Goal: Task Accomplishment & Management: Manage account settings

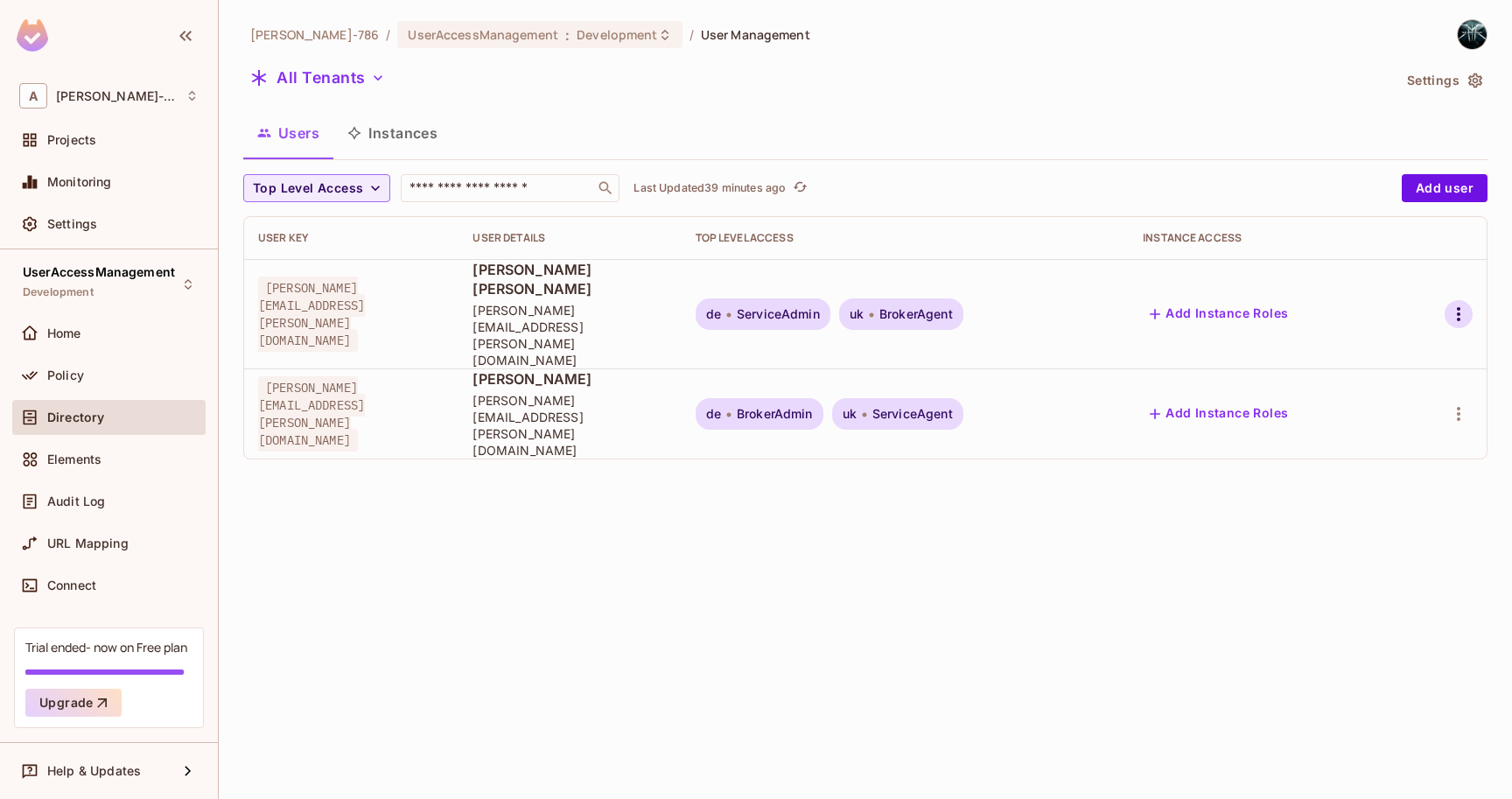
click at [1473, 300] on button "button" at bounding box center [1459, 314] width 28 height 28
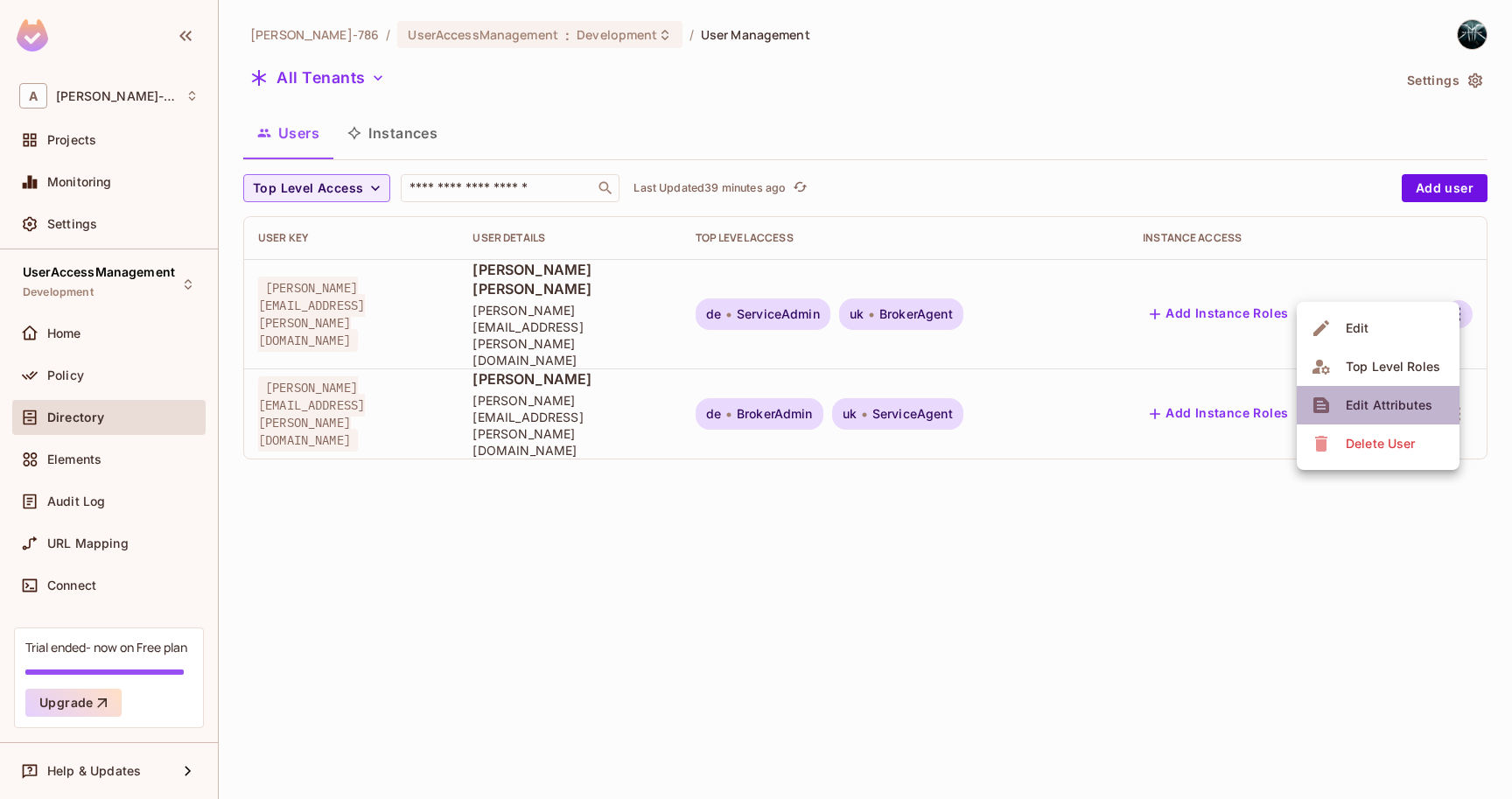
click at [1396, 411] on div "Edit Attributes" at bounding box center [1390, 405] width 87 height 18
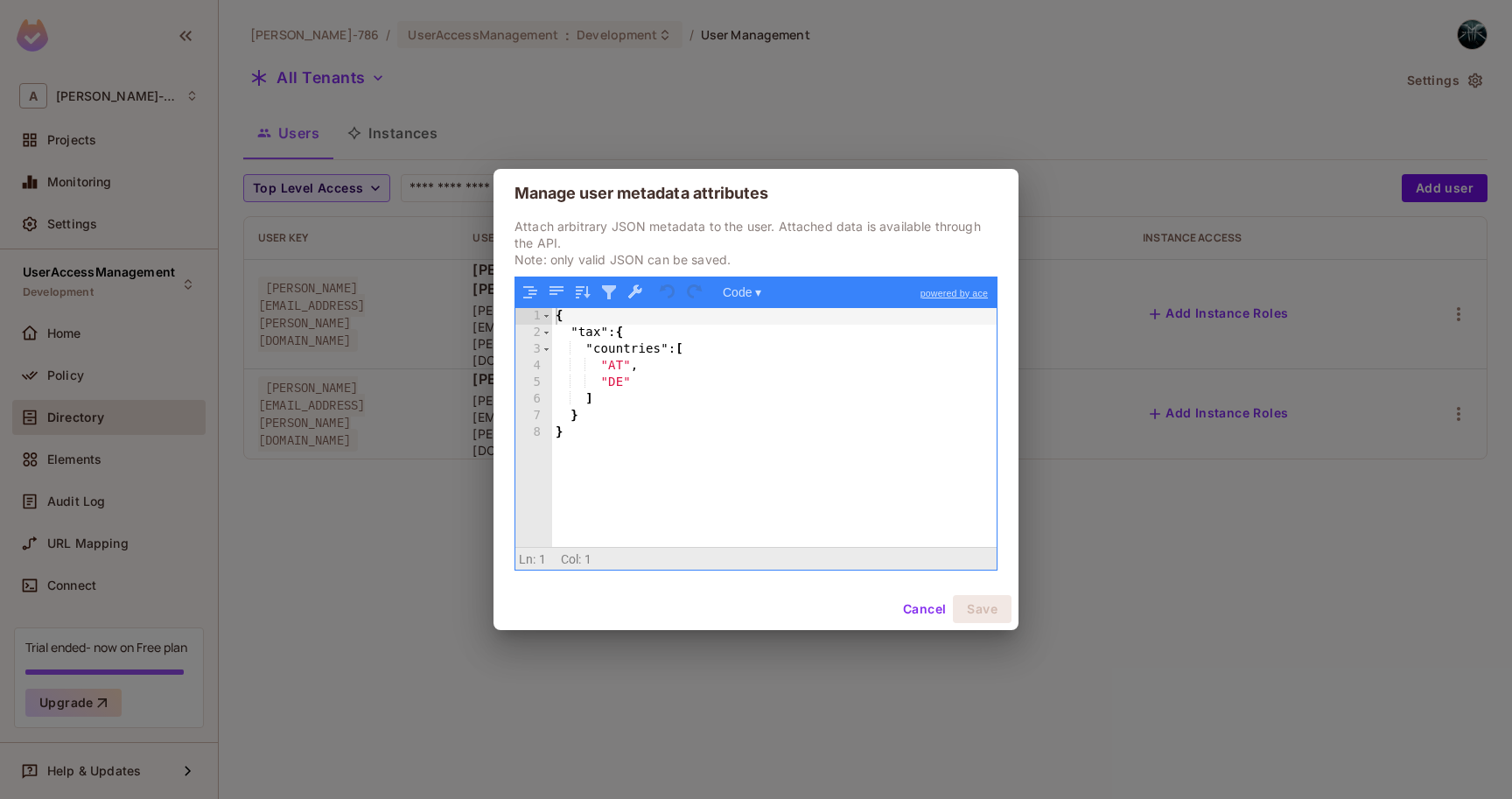
click at [919, 616] on button "Cancel" at bounding box center [924, 609] width 57 height 28
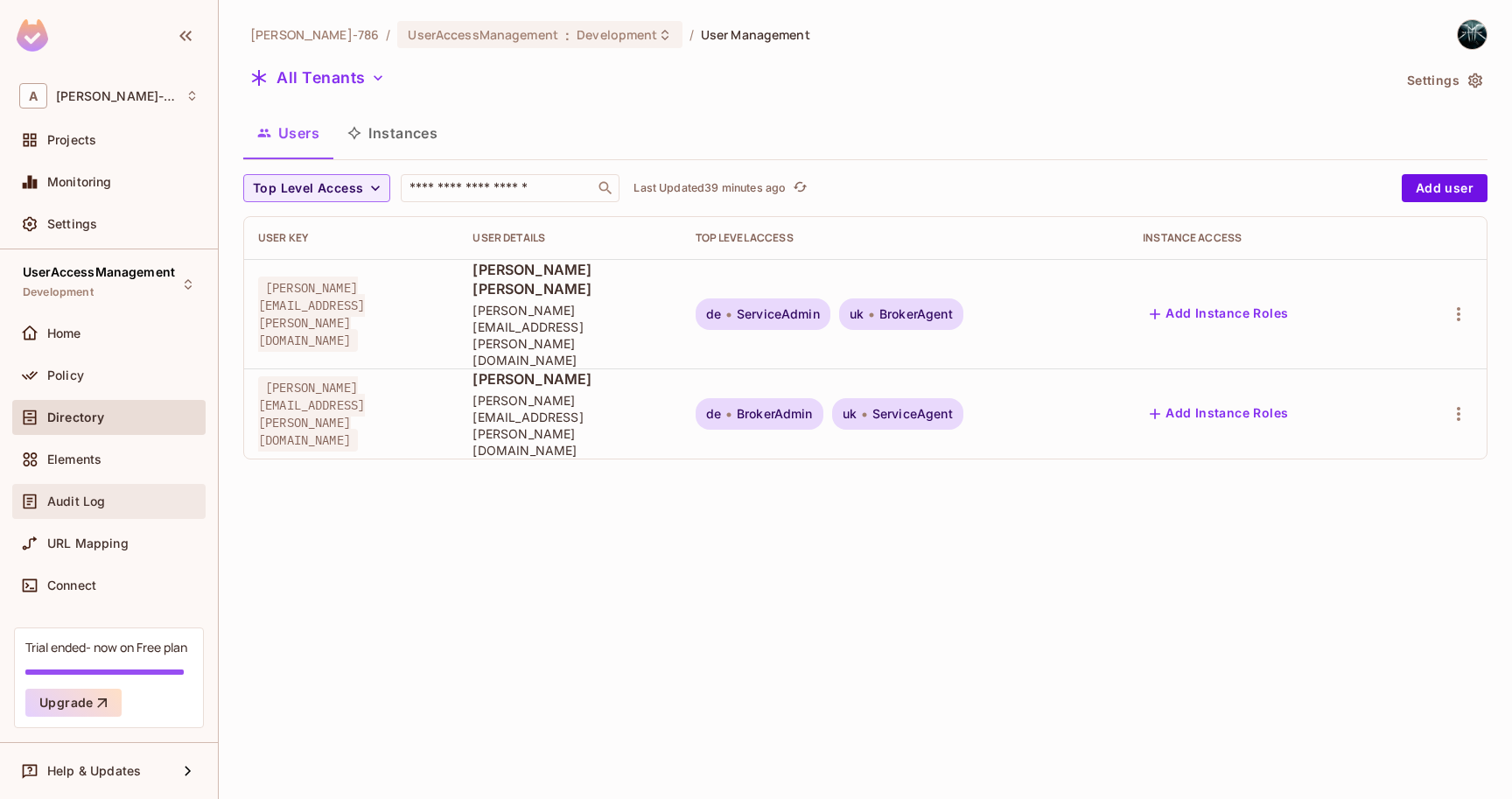
click at [93, 506] on span "Audit Log" at bounding box center [75, 502] width 58 height 14
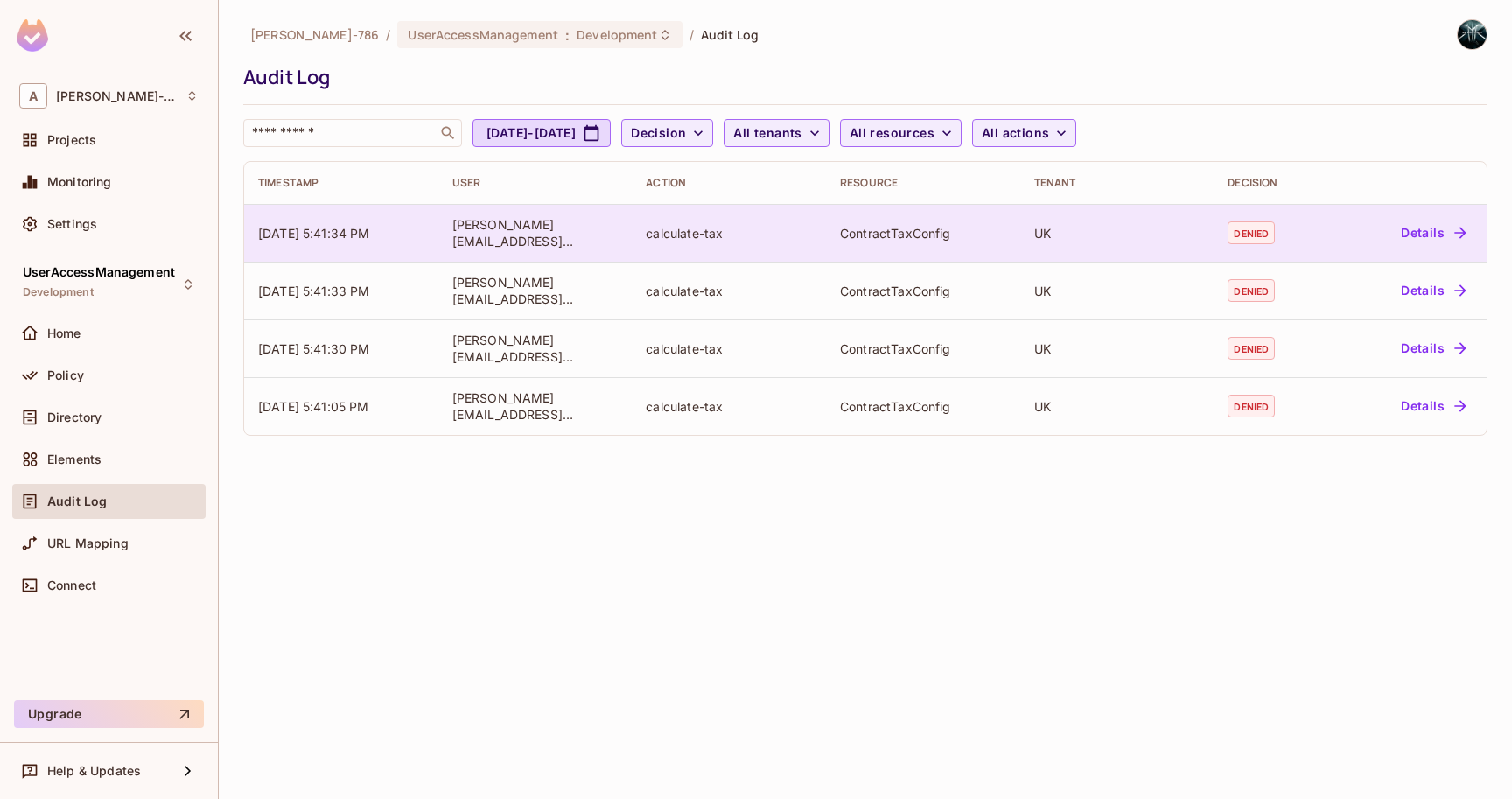
click at [1426, 229] on button "Details" at bounding box center [1433, 233] width 79 height 28
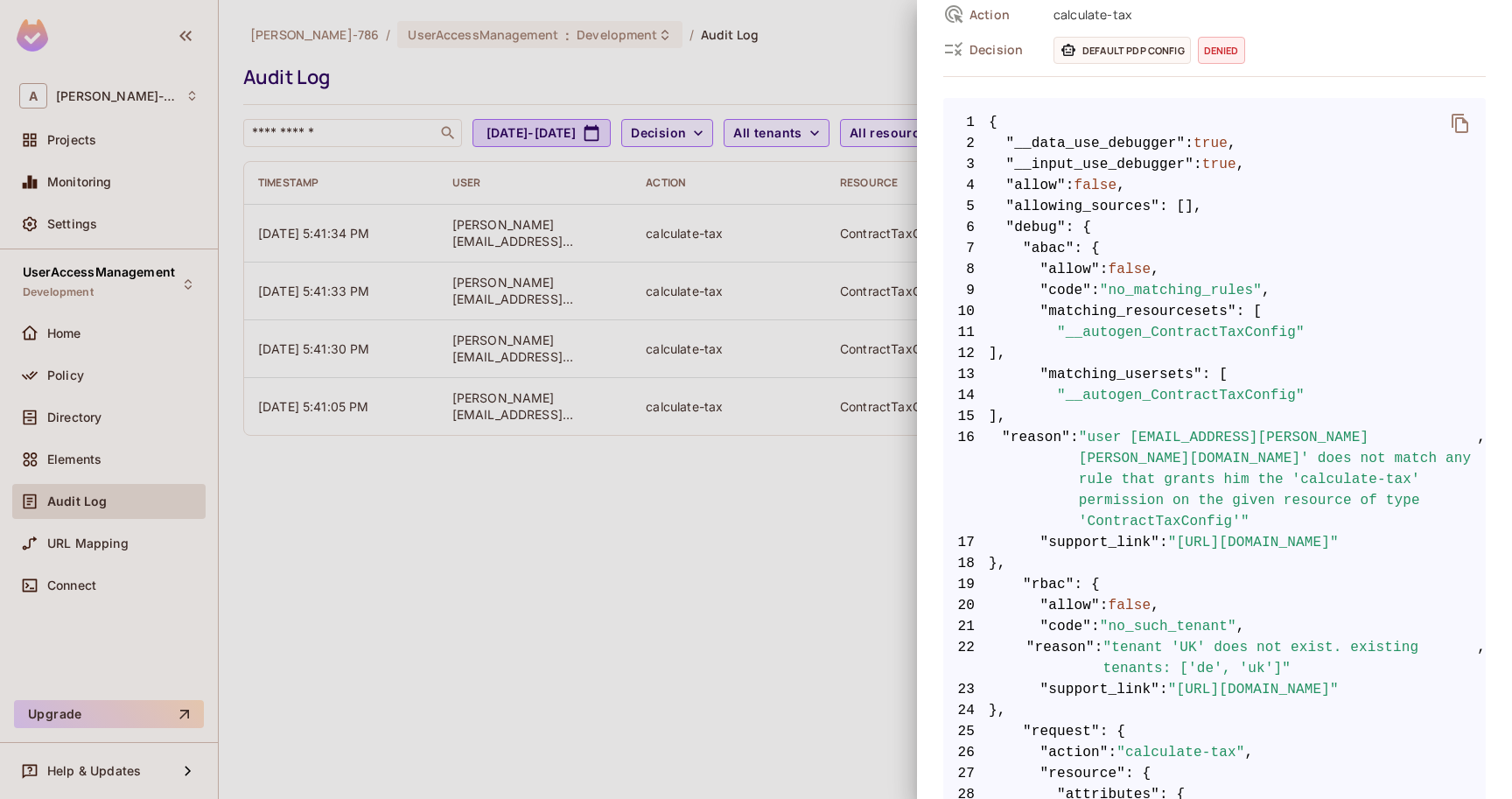
scroll to position [253, 0]
click at [601, 654] on div at bounding box center [756, 399] width 1512 height 799
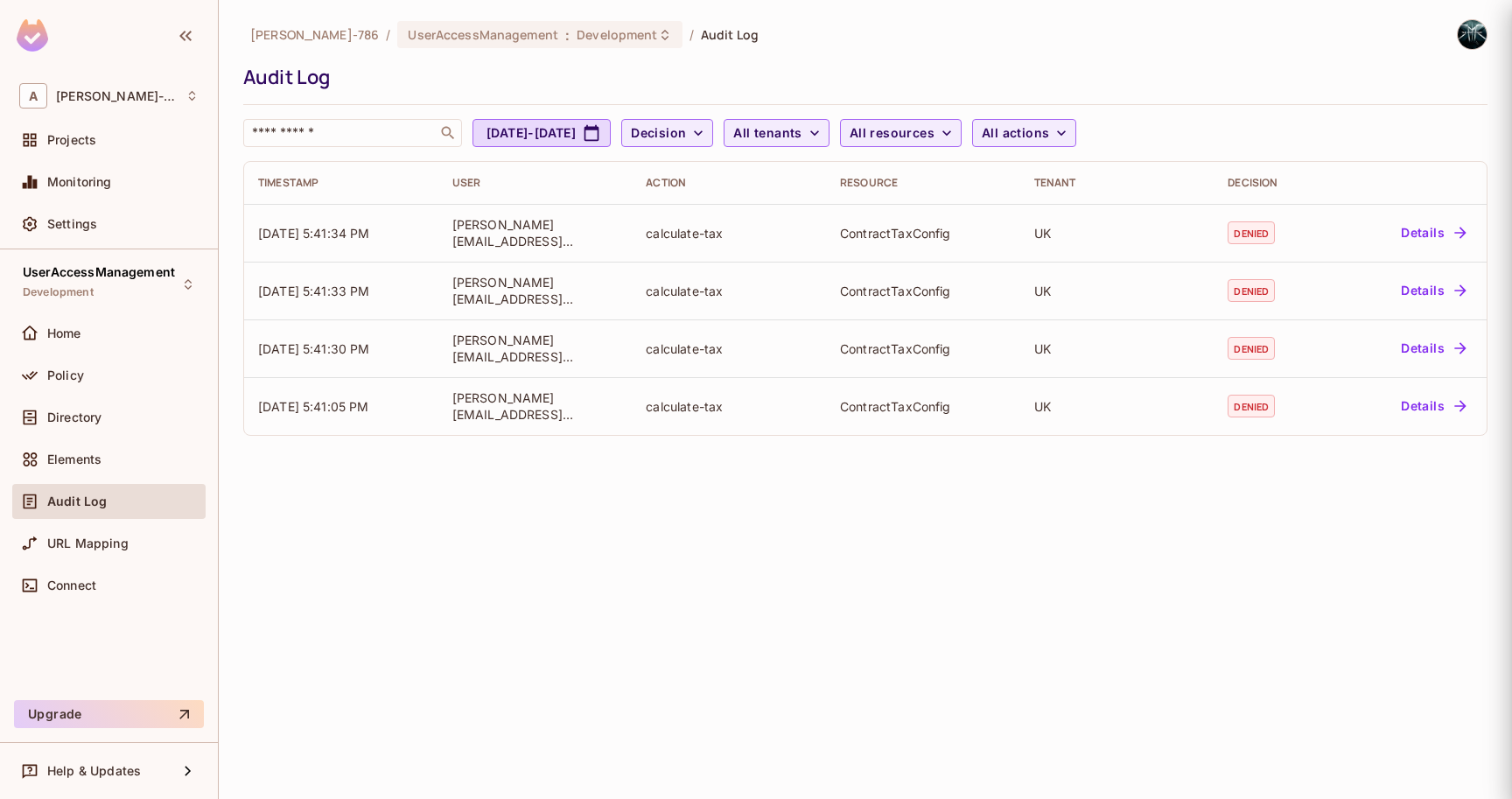
scroll to position [0, 0]
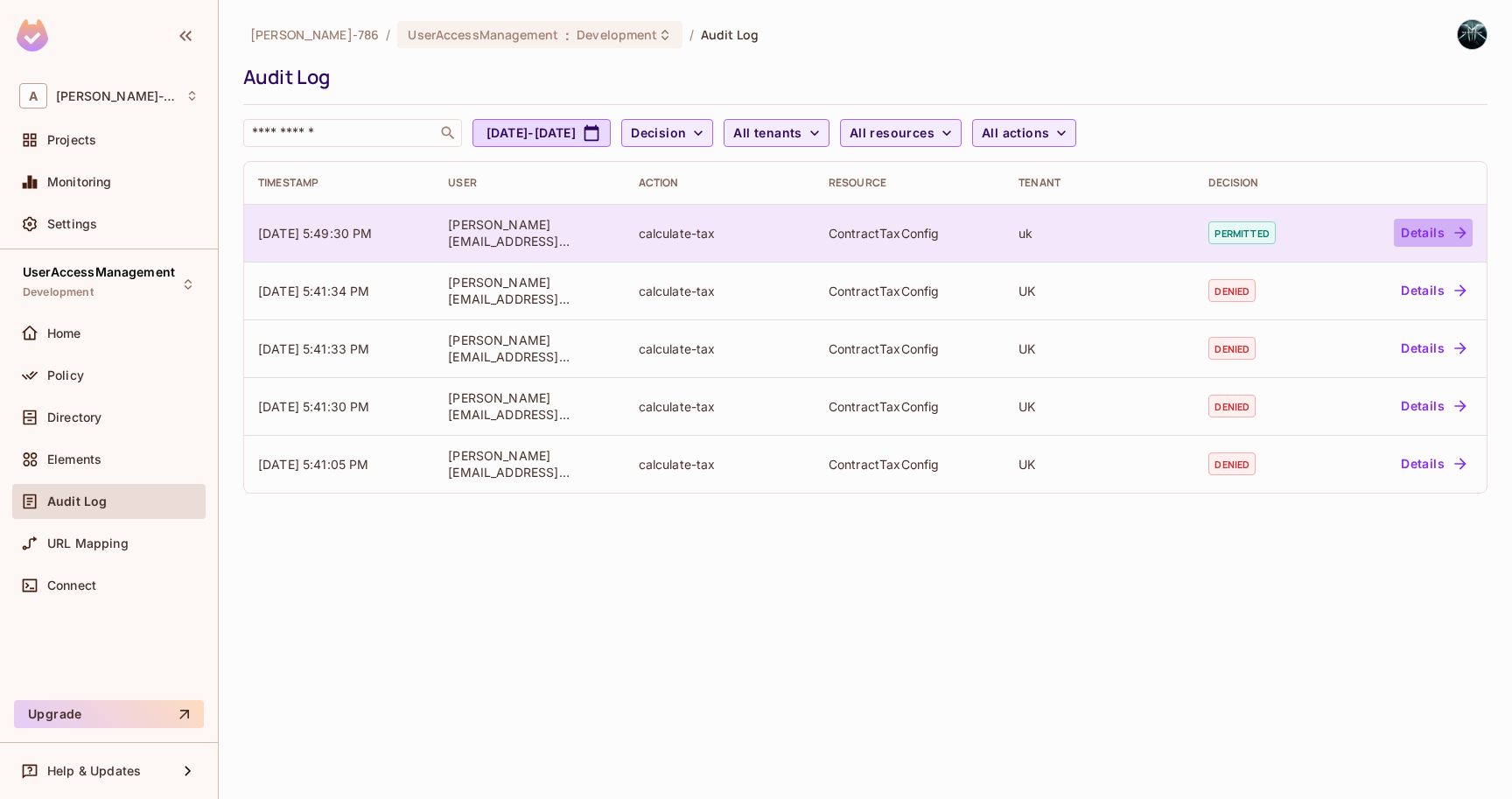
click at [1460, 240] on icon "button" at bounding box center [1461, 233] width 18 height 18
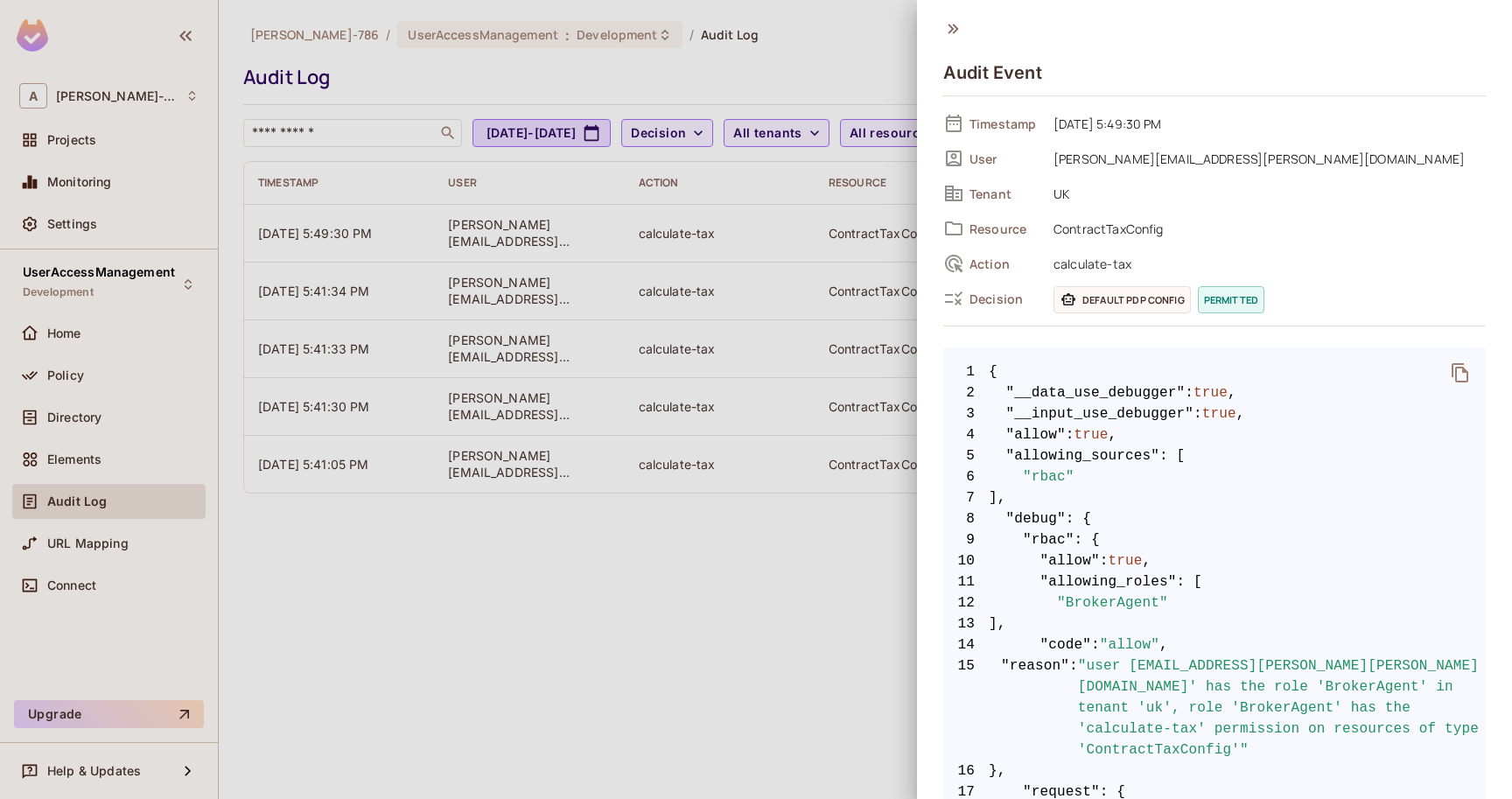
click at [1109, 299] on span "Default PDP config" at bounding box center [1122, 300] width 137 height 27
click at [1214, 300] on span "permitted" at bounding box center [1231, 300] width 67 height 27
click at [474, 574] on div at bounding box center [756, 399] width 1512 height 799
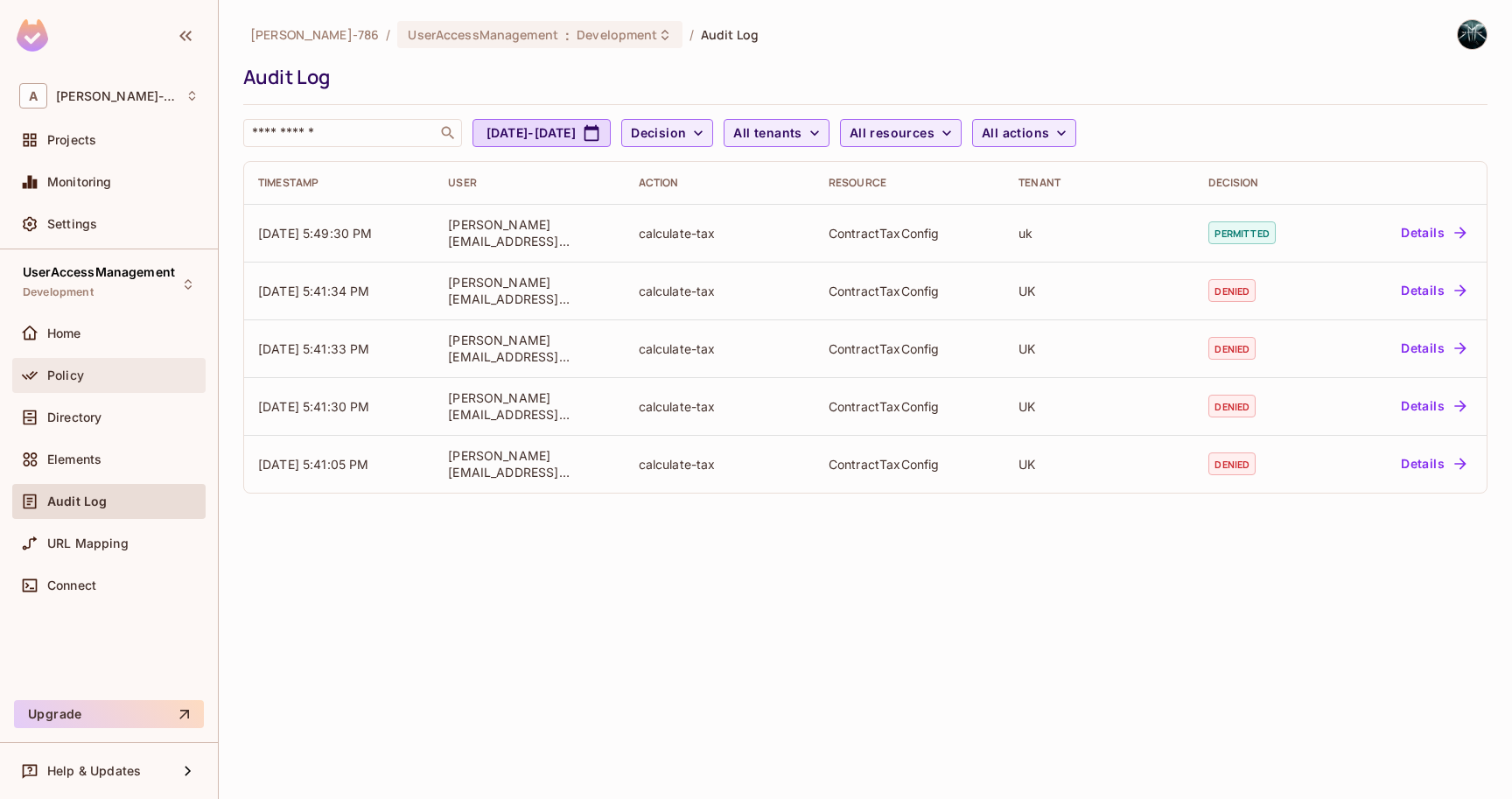
click at [97, 385] on div "Policy" at bounding box center [109, 375] width 179 height 21
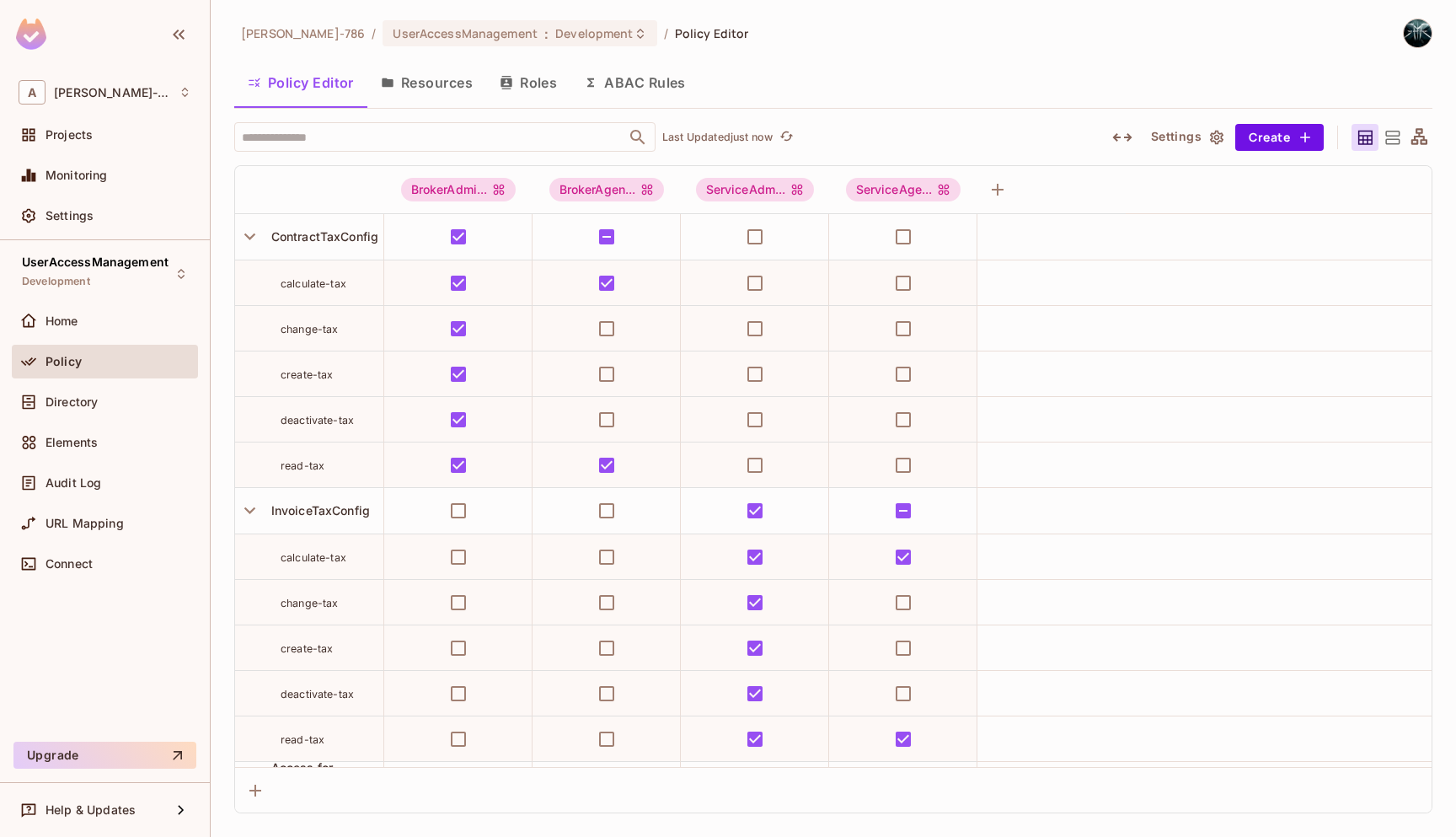
click at [630, 84] on button "ABAC Rules" at bounding box center [634, 82] width 129 height 42
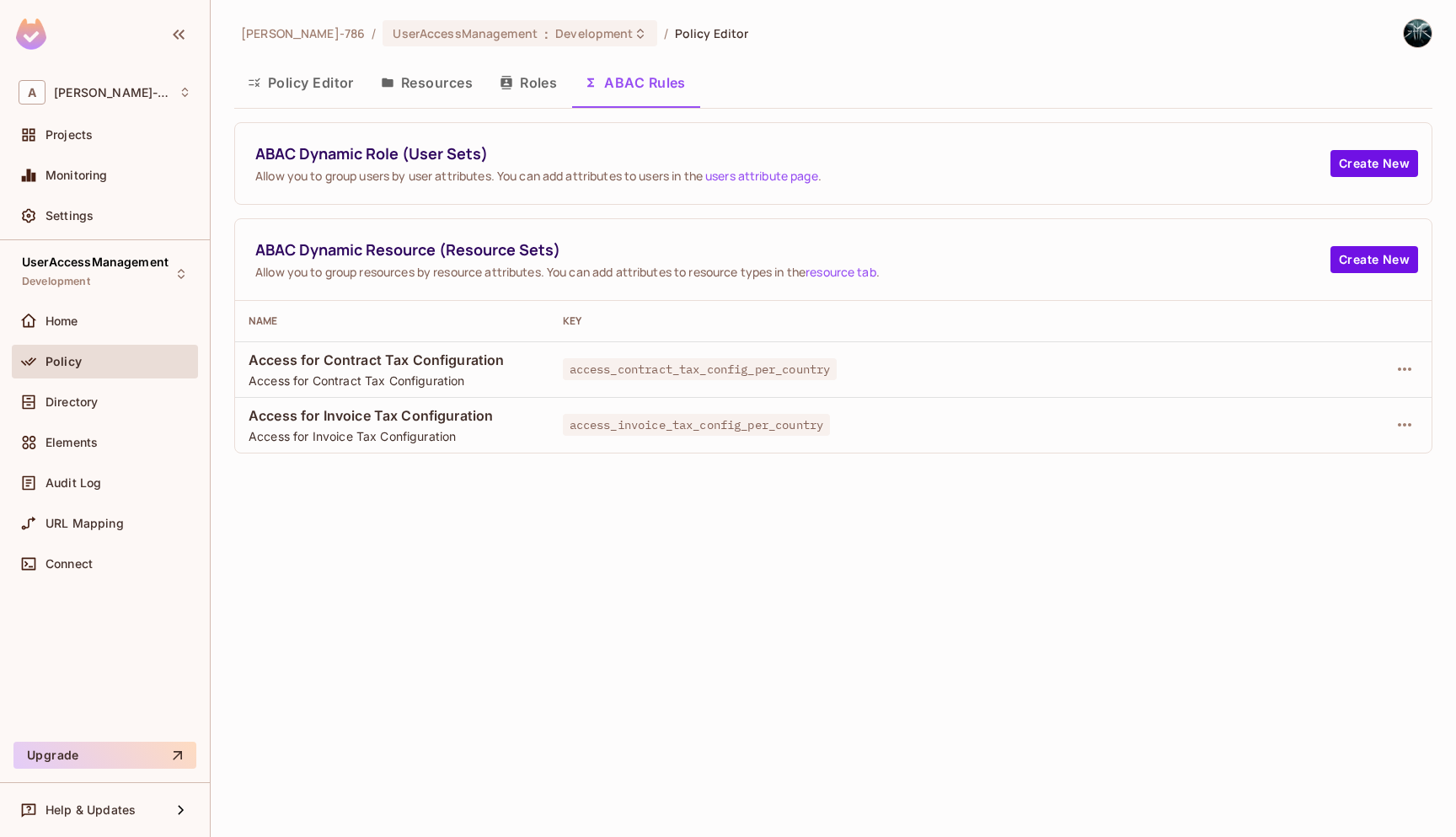
click at [1389, 369] on div at bounding box center [1364, 369] width 107 height 27
click at [1405, 368] on icon "button" at bounding box center [1405, 369] width 14 height 3
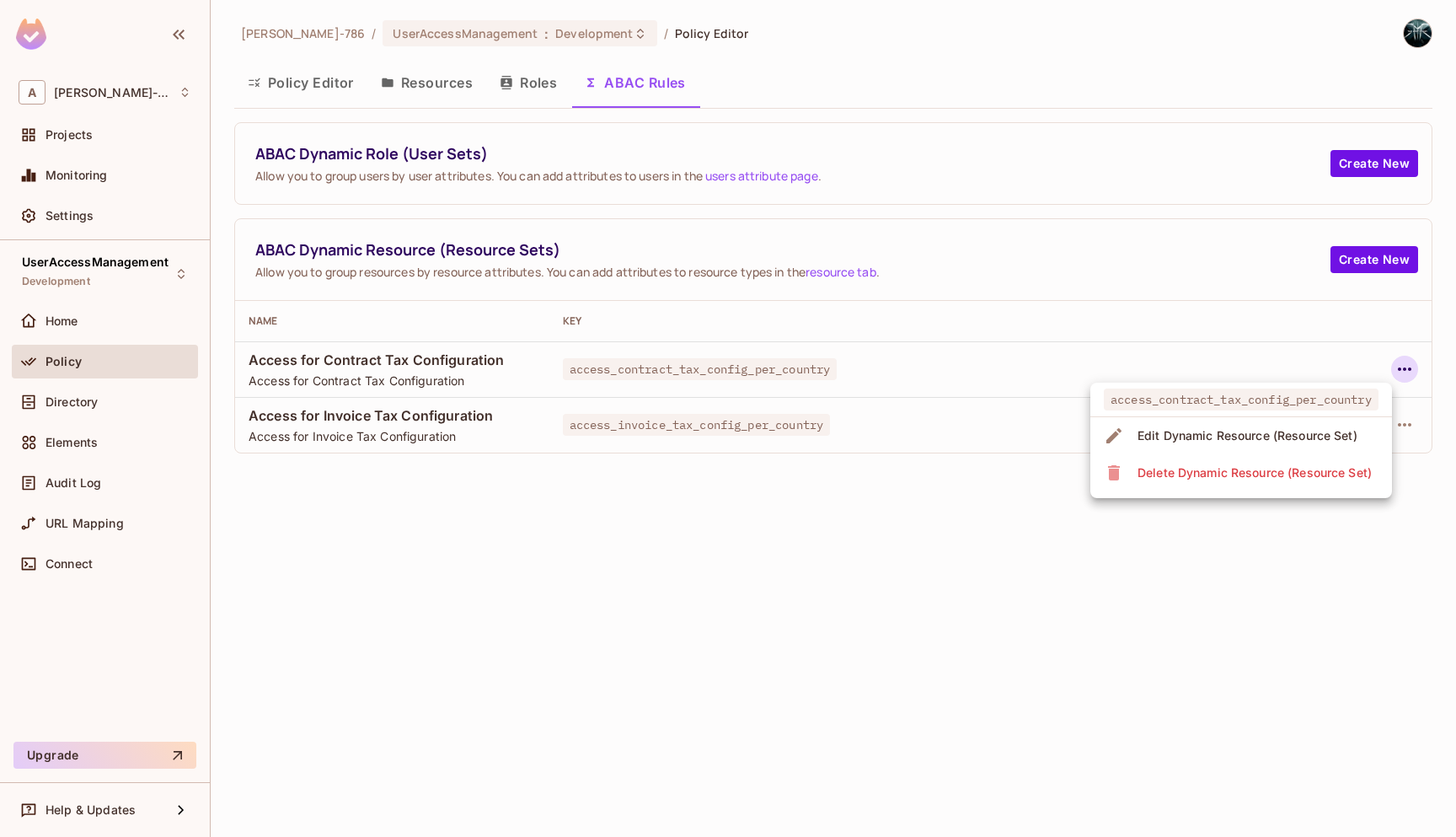
click at [1308, 440] on div "Edit Dynamic Resource (Resource Set)" at bounding box center [1248, 436] width 220 height 17
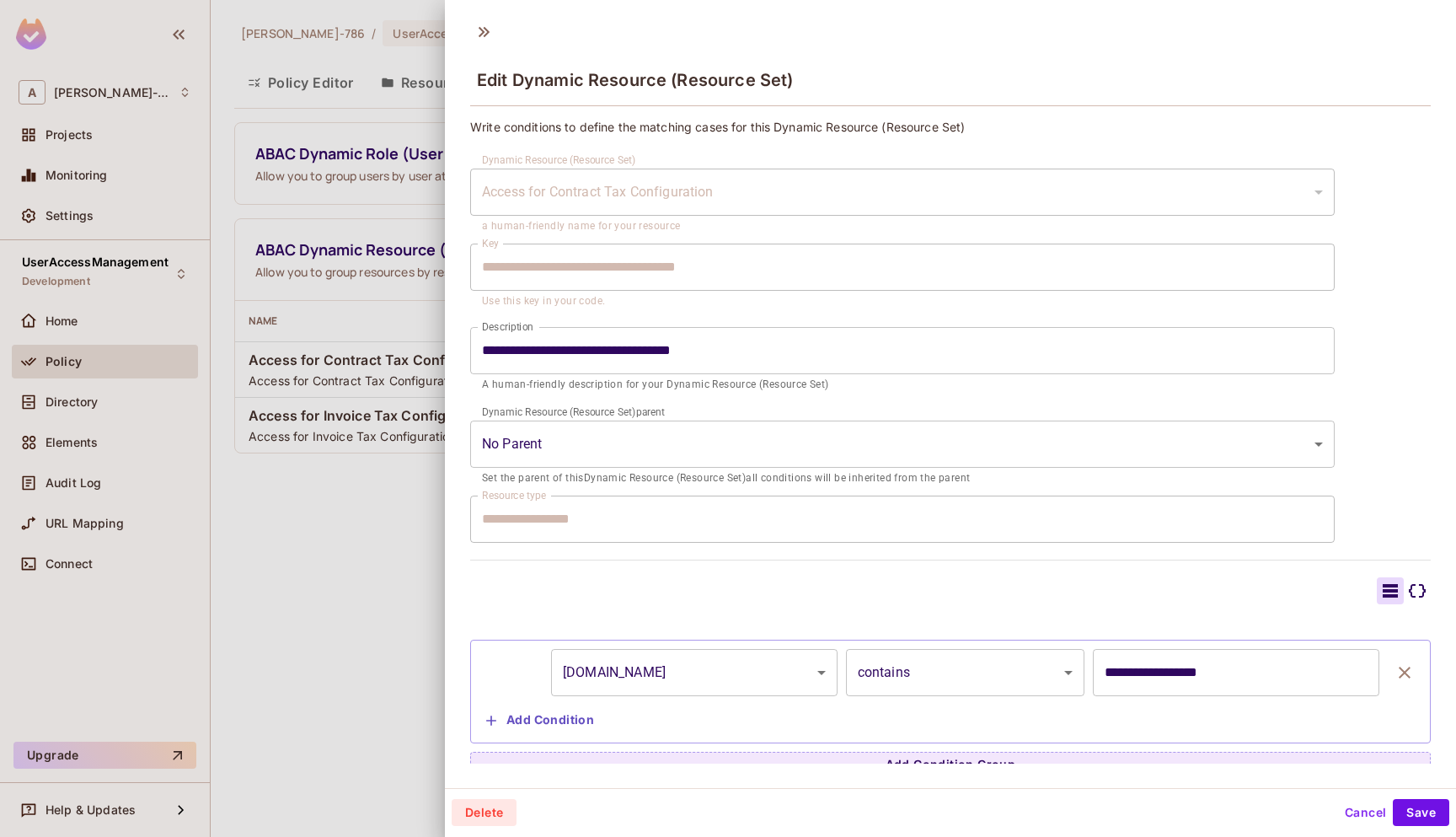
click at [350, 646] on div at bounding box center [728, 418] width 1456 height 837
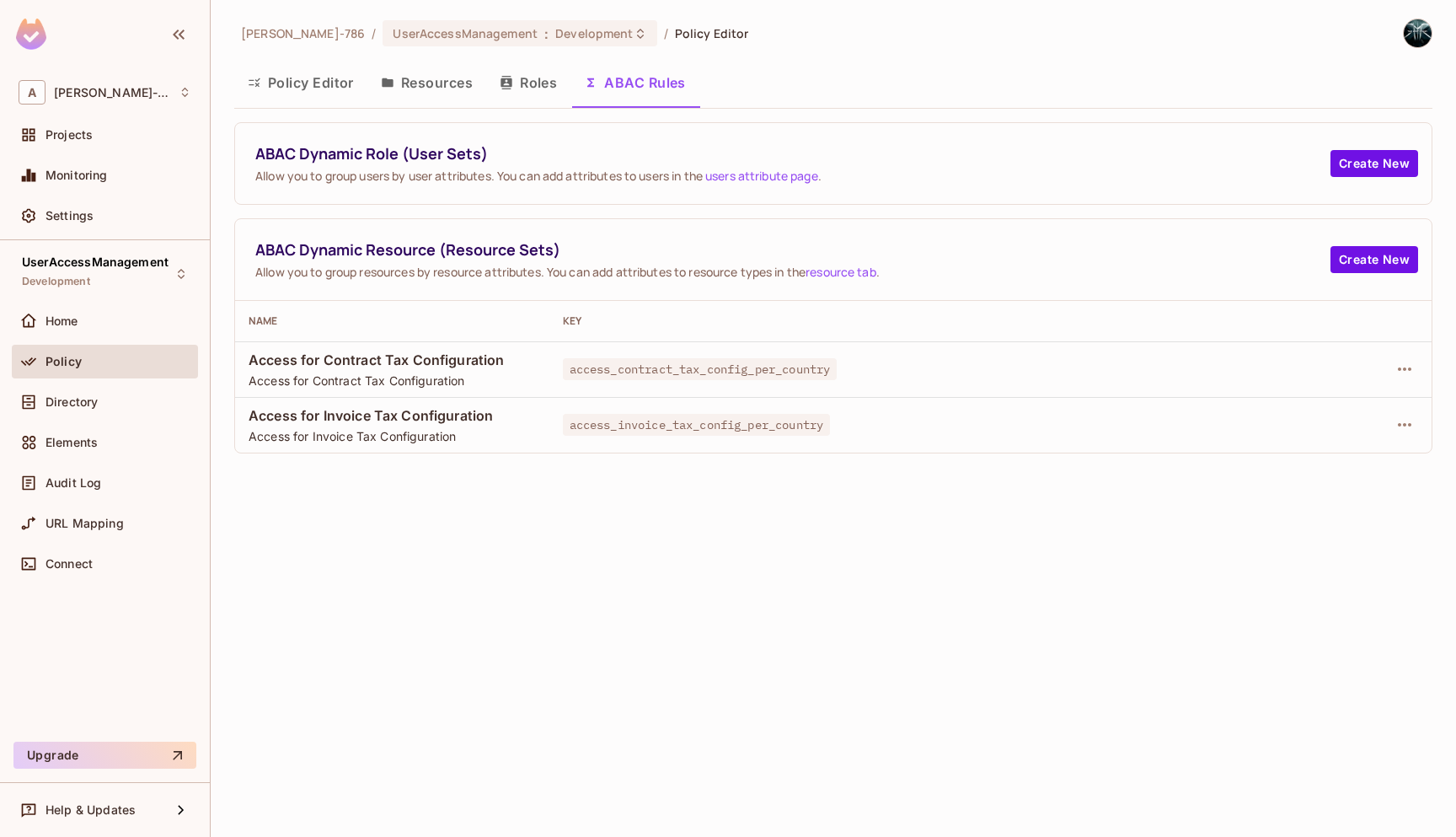
click at [453, 85] on button "Resources" at bounding box center [426, 82] width 119 height 42
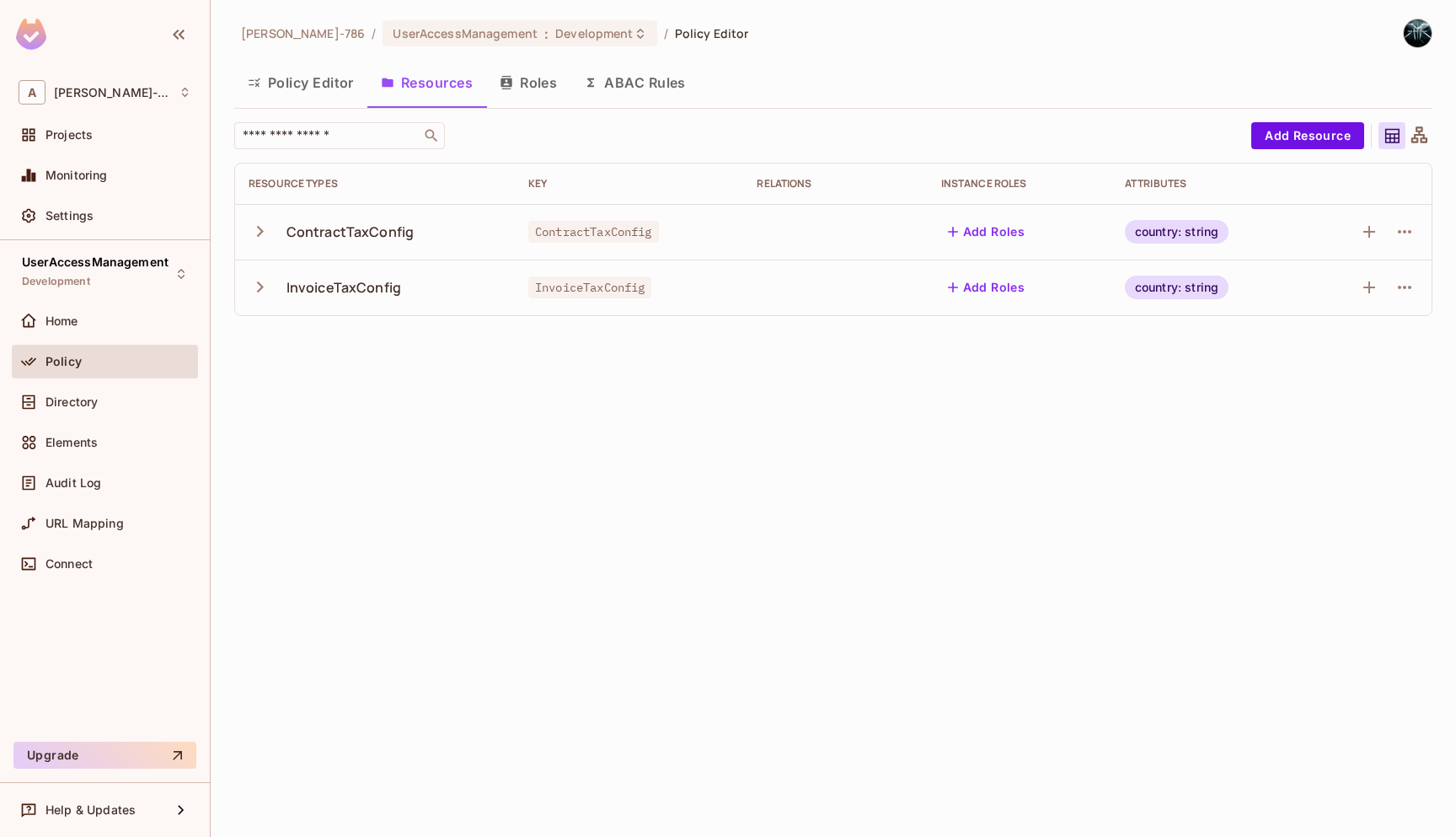
click at [260, 229] on icon "button" at bounding box center [260, 231] width 7 height 11
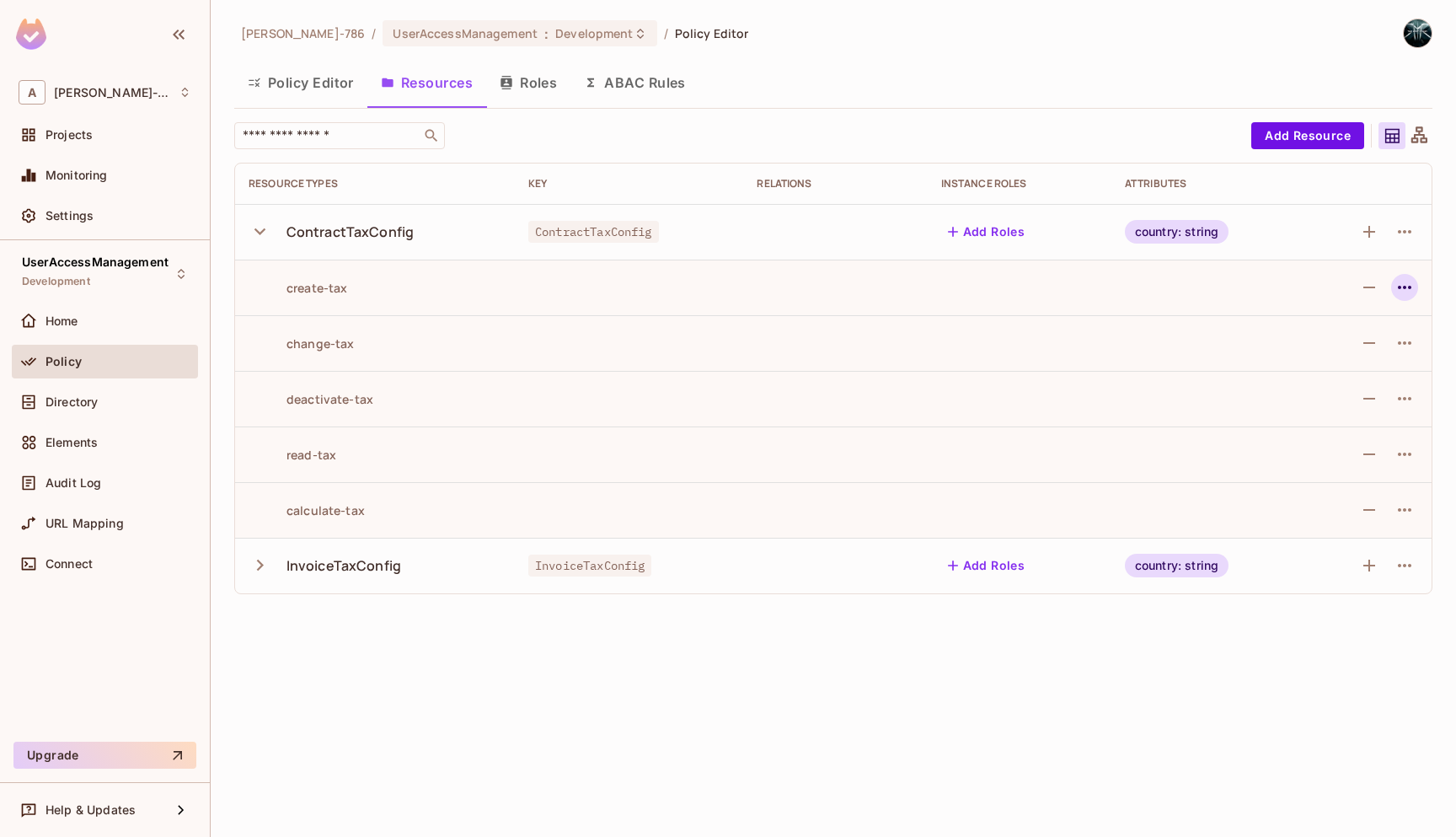
click at [1407, 284] on icon "button" at bounding box center [1405, 288] width 20 height 20
click at [1380, 329] on li "Edit Action" at bounding box center [1334, 325] width 143 height 37
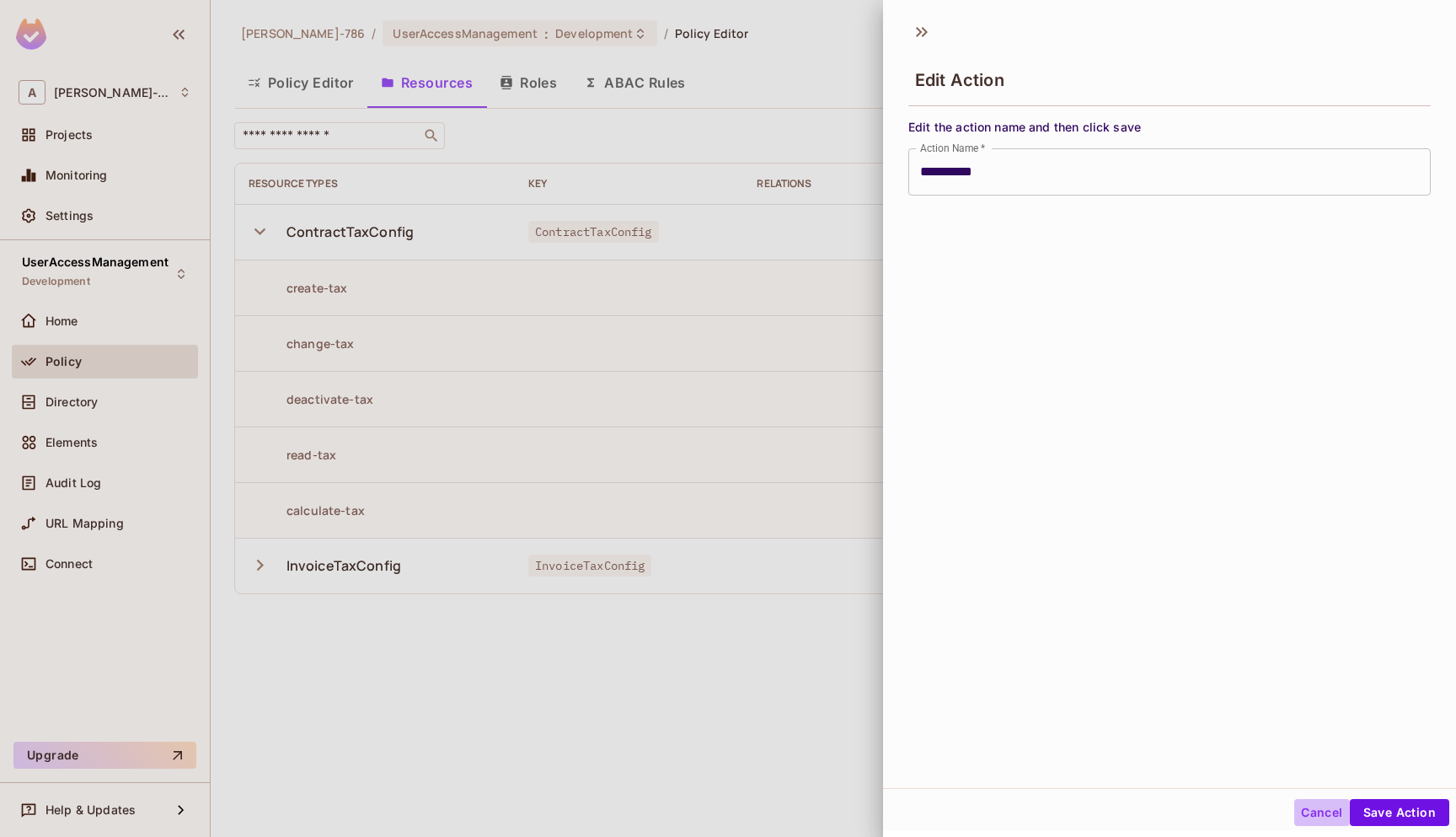
click at [1326, 769] on button "Cancel" at bounding box center [1322, 812] width 55 height 27
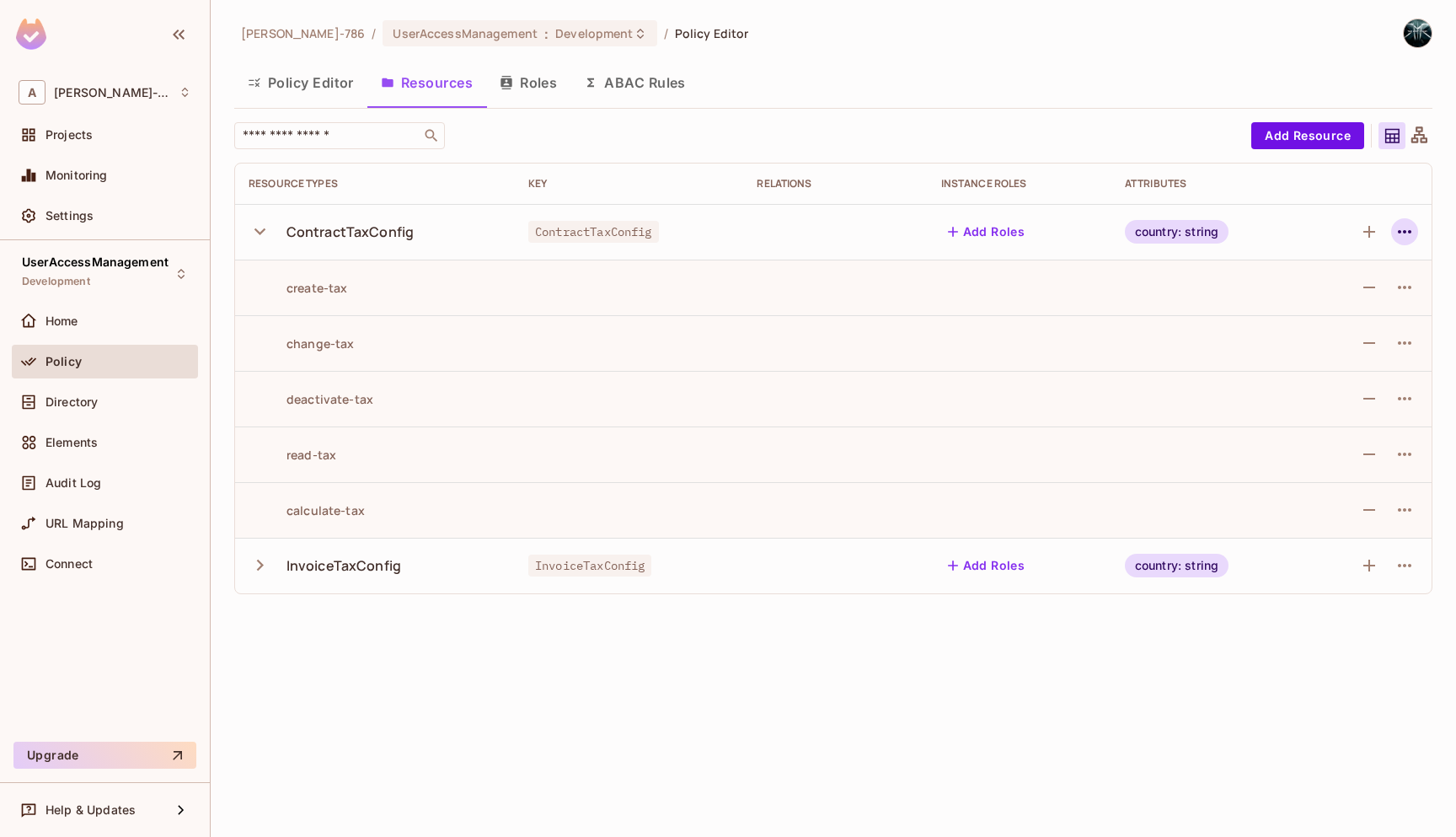
click at [1410, 232] on icon "button" at bounding box center [1405, 231] width 14 height 3
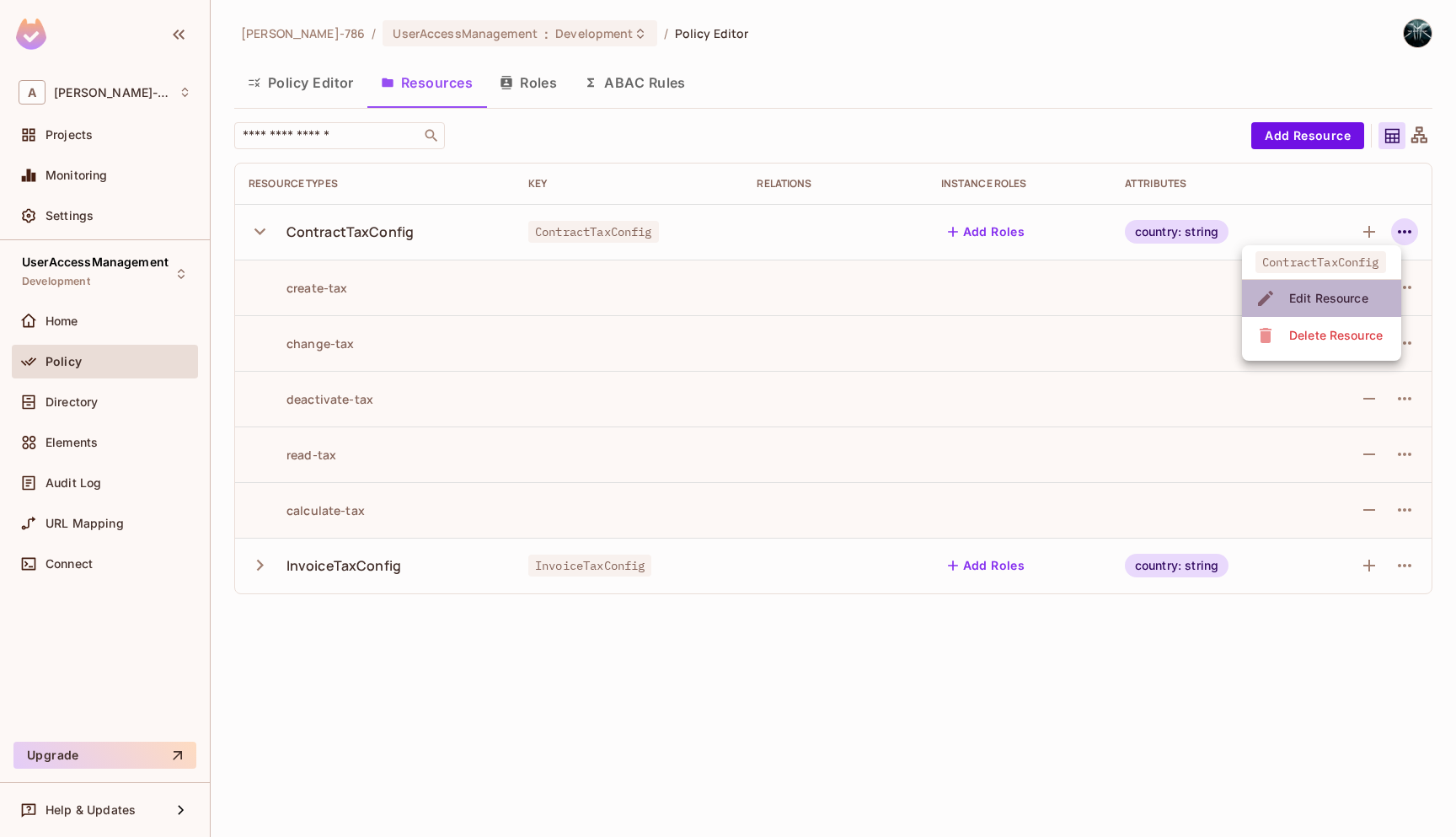
click at [1324, 289] on span "Edit Resource" at bounding box center [1329, 299] width 90 height 27
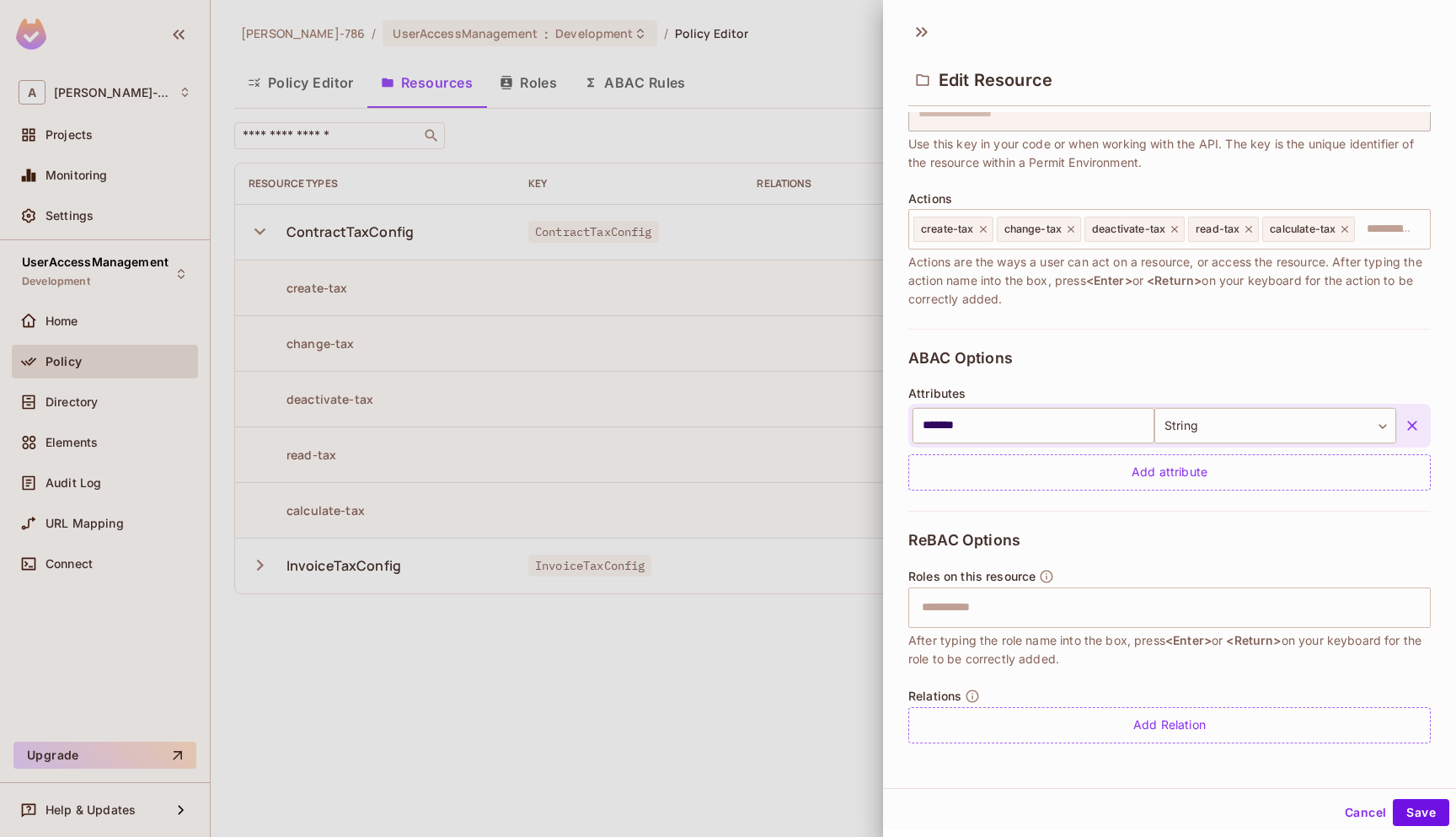
scroll to position [3, 0]
click at [1366, 769] on button "Cancel" at bounding box center [1365, 811] width 55 height 27
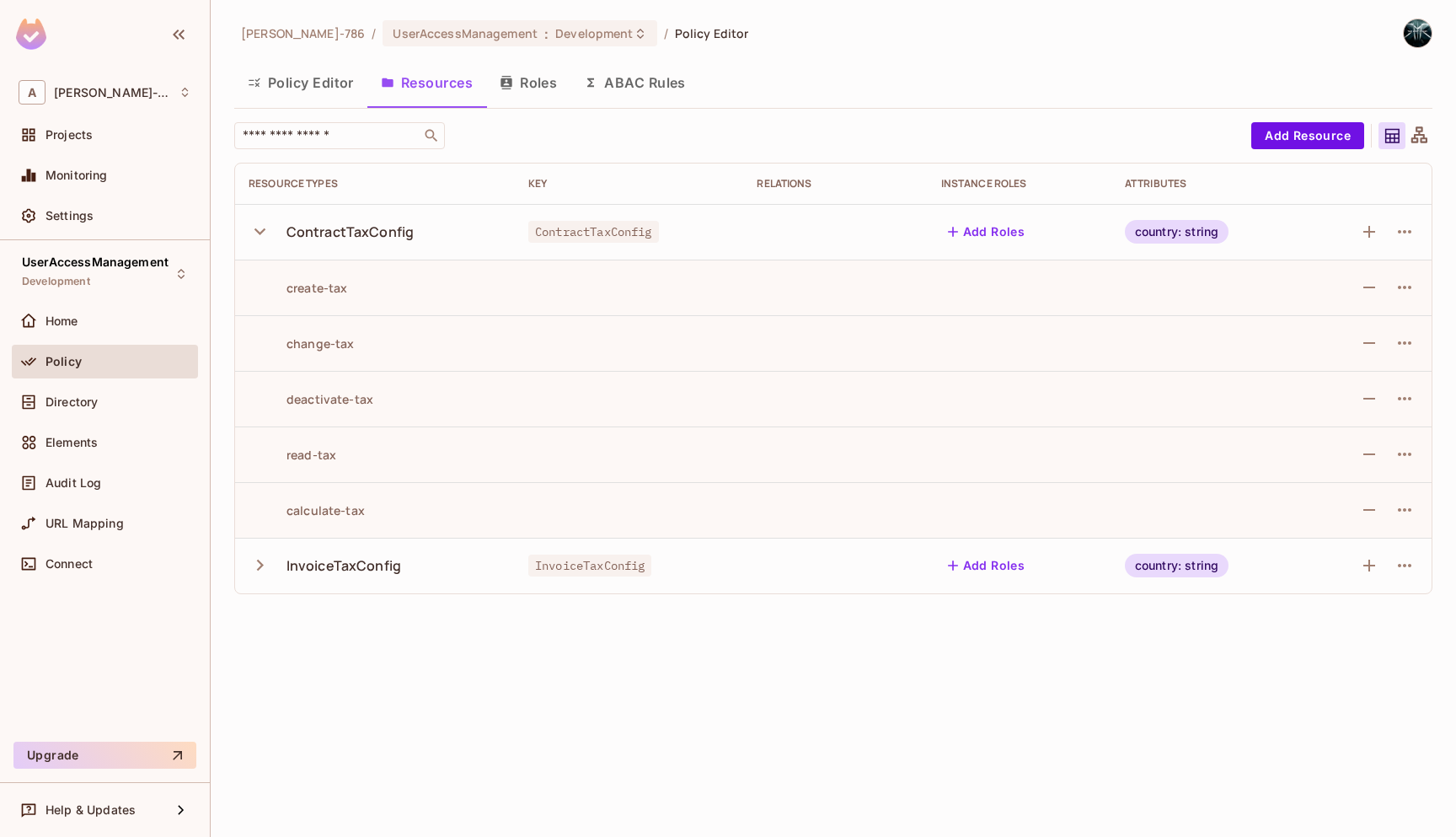
click at [628, 84] on button "ABAC Rules" at bounding box center [634, 82] width 129 height 42
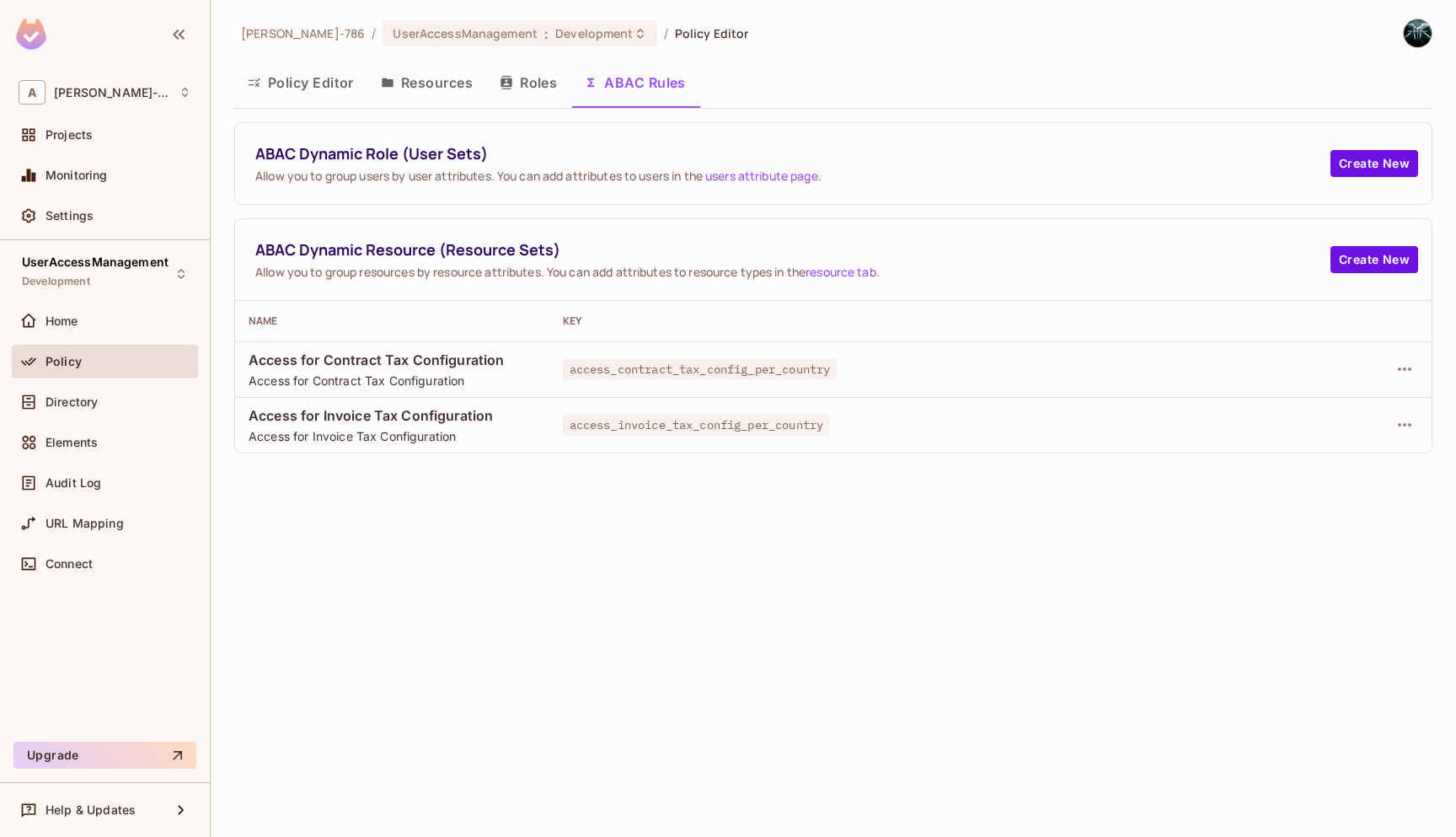
click at [483, 382] on span "Access for Contract Tax Configuration" at bounding box center [392, 380] width 288 height 16
click at [655, 359] on span "access_contract_tax_config_per_country" at bounding box center [700, 369] width 275 height 22
click at [668, 372] on span "access_contract_tax_config_per_country" at bounding box center [700, 369] width 275 height 22
click at [1404, 367] on icon "button" at bounding box center [1405, 369] width 20 height 20
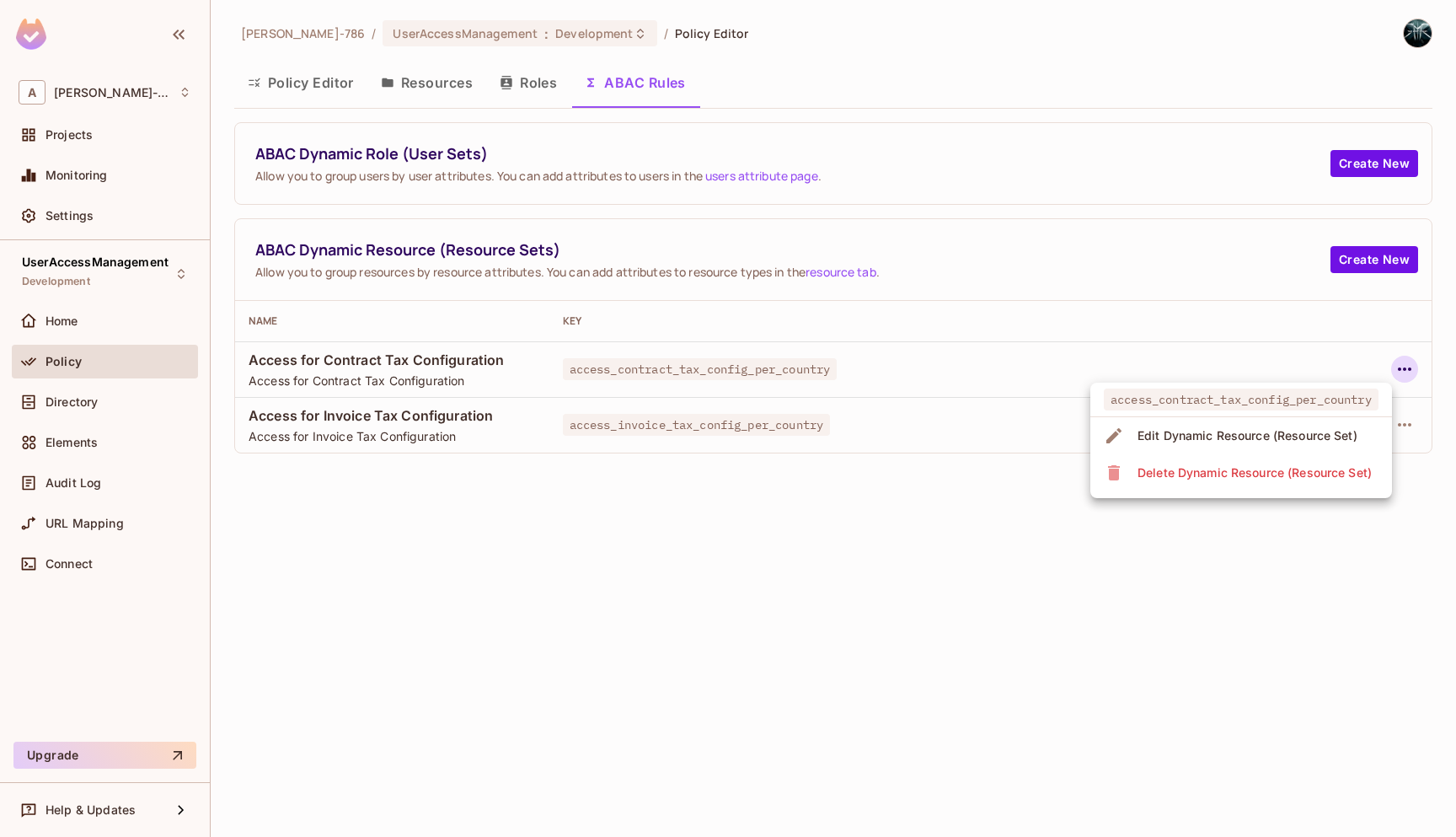
click at [1264, 437] on div "Edit Dynamic Resource (Resource Set)" at bounding box center [1248, 436] width 220 height 17
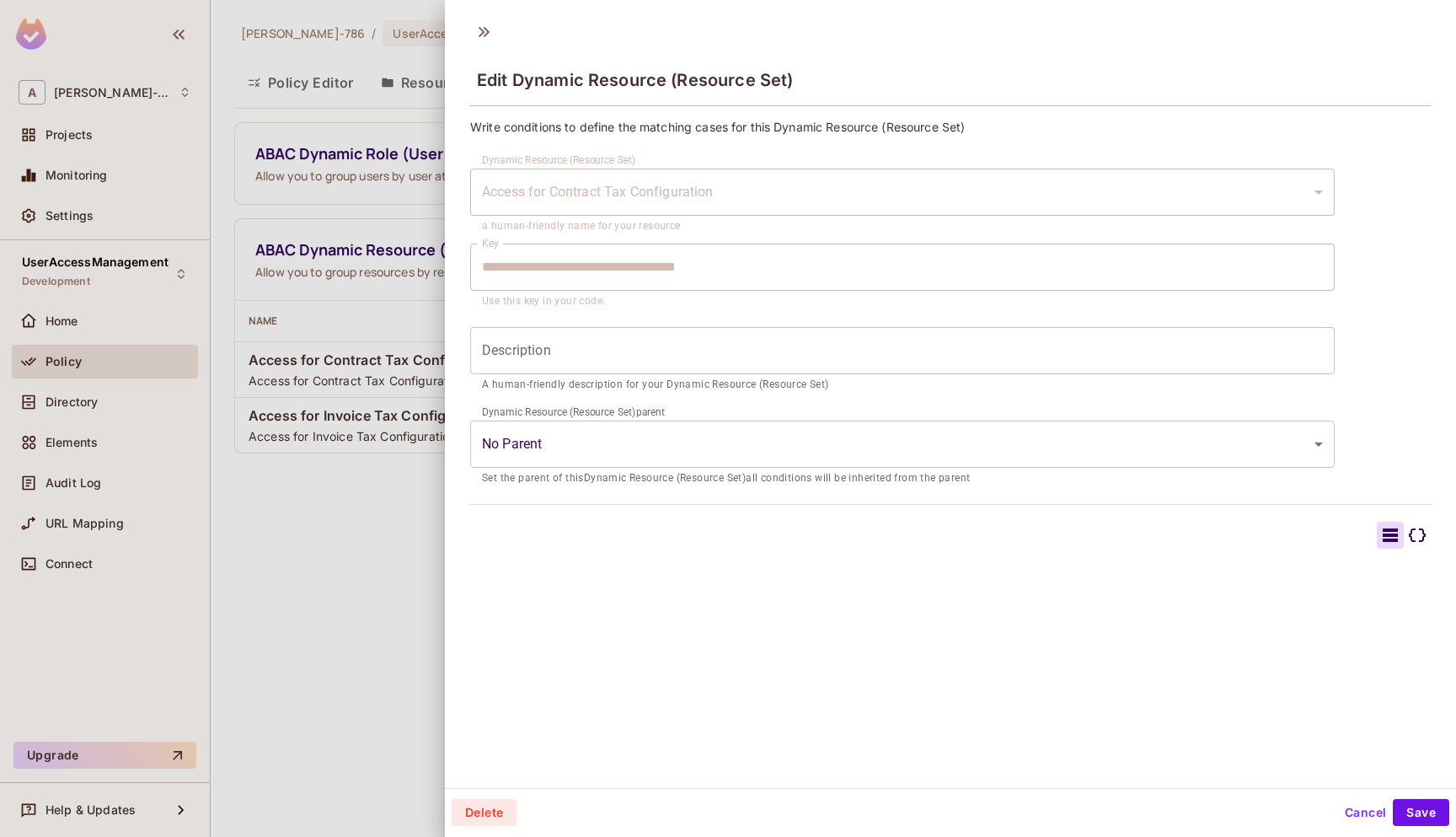
type input "**********"
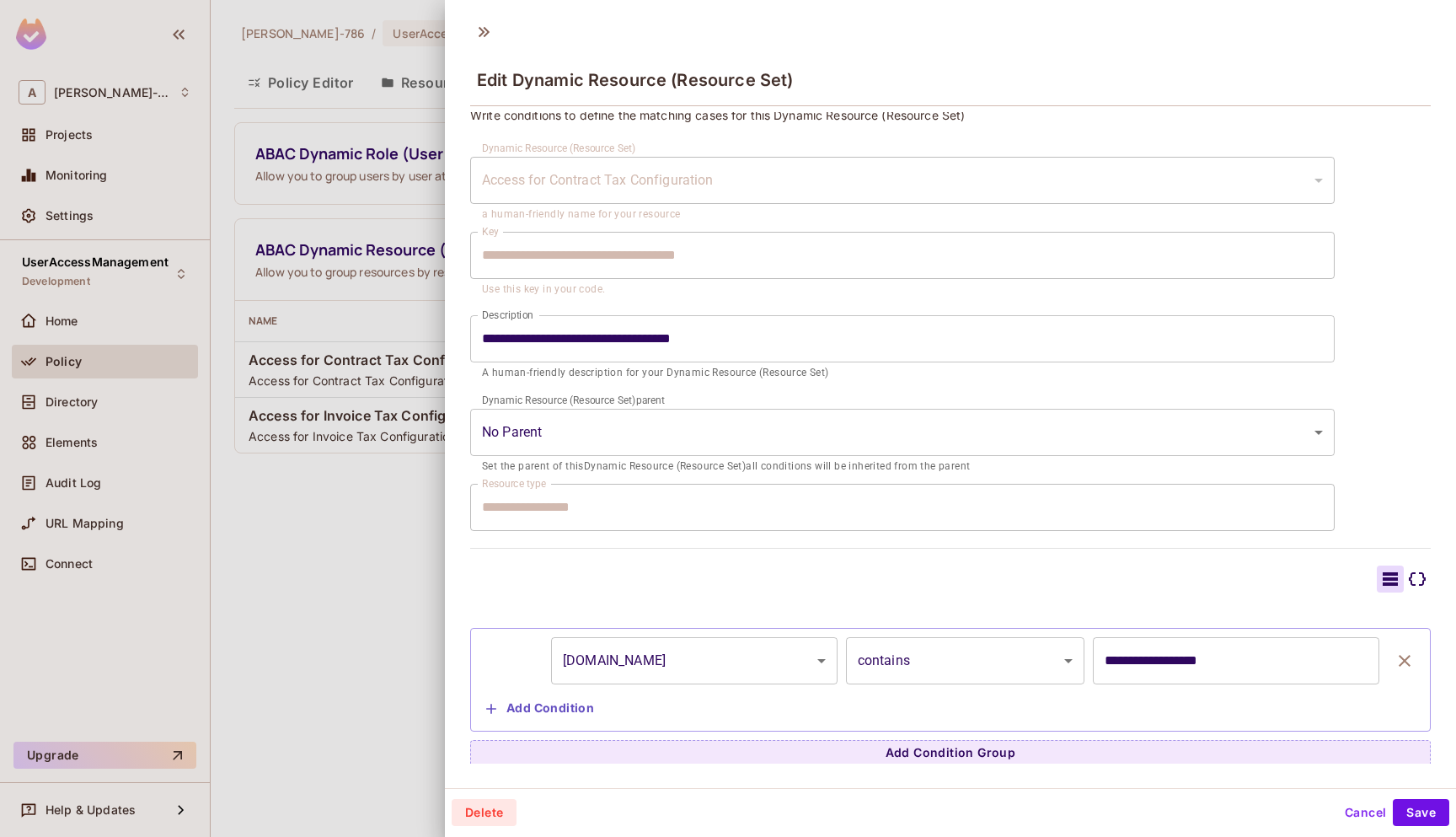
scroll to position [3, 0]
click at [1351, 769] on button "Cancel" at bounding box center [1365, 811] width 55 height 27
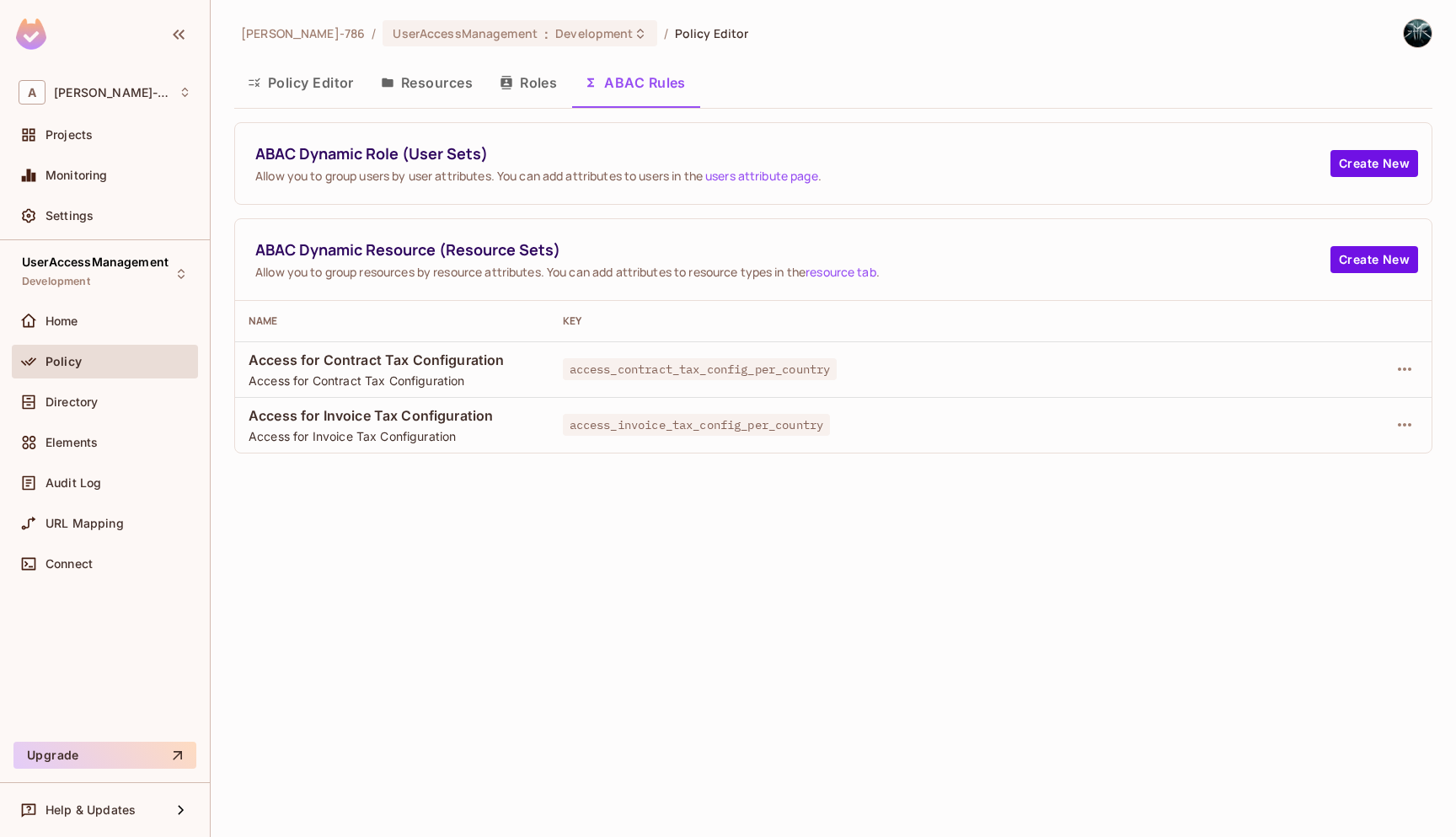
click at [324, 80] on button "Policy Editor" at bounding box center [301, 82] width 133 height 42
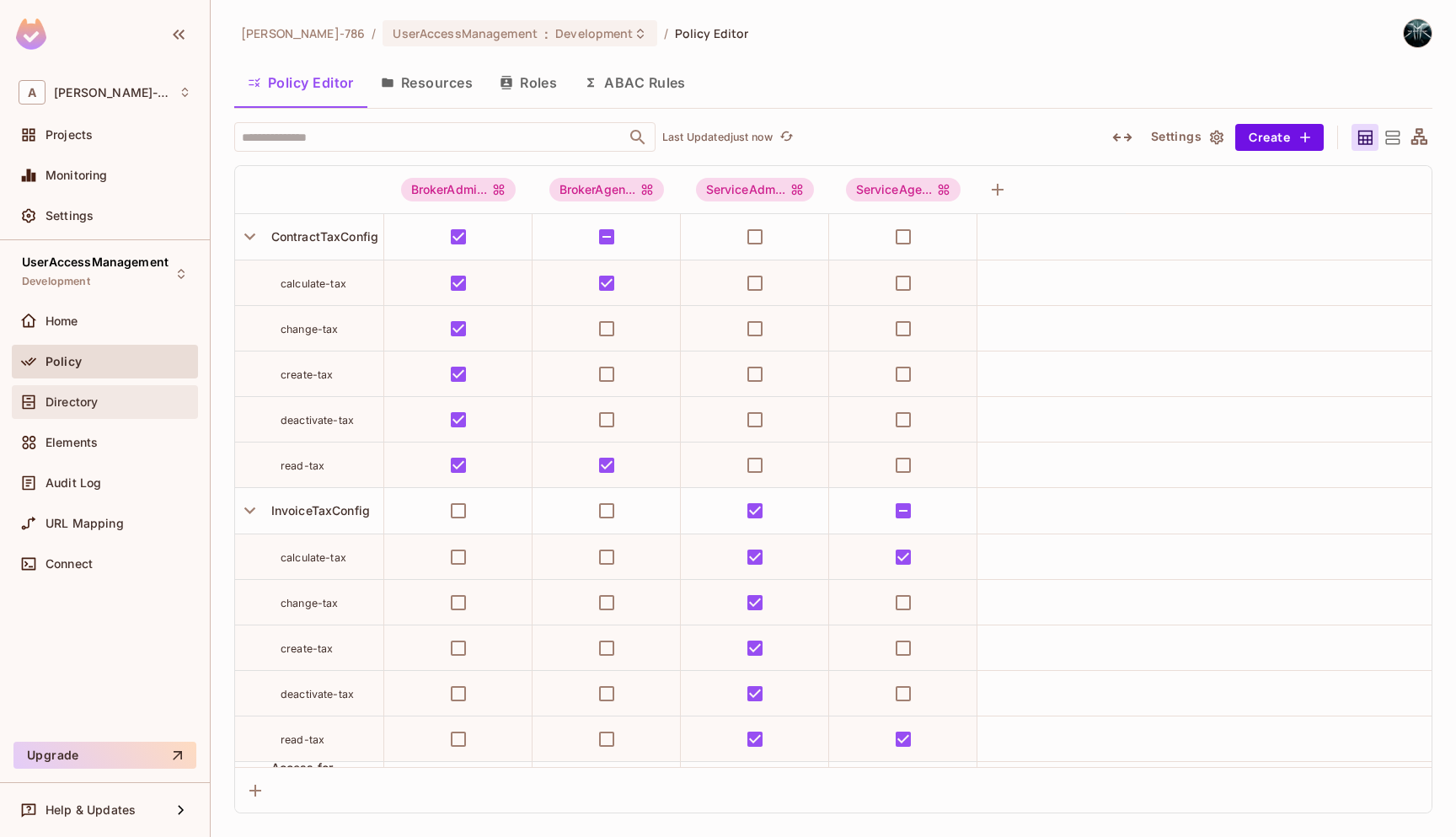
click at [80, 388] on div "Directory" at bounding box center [105, 401] width 186 height 33
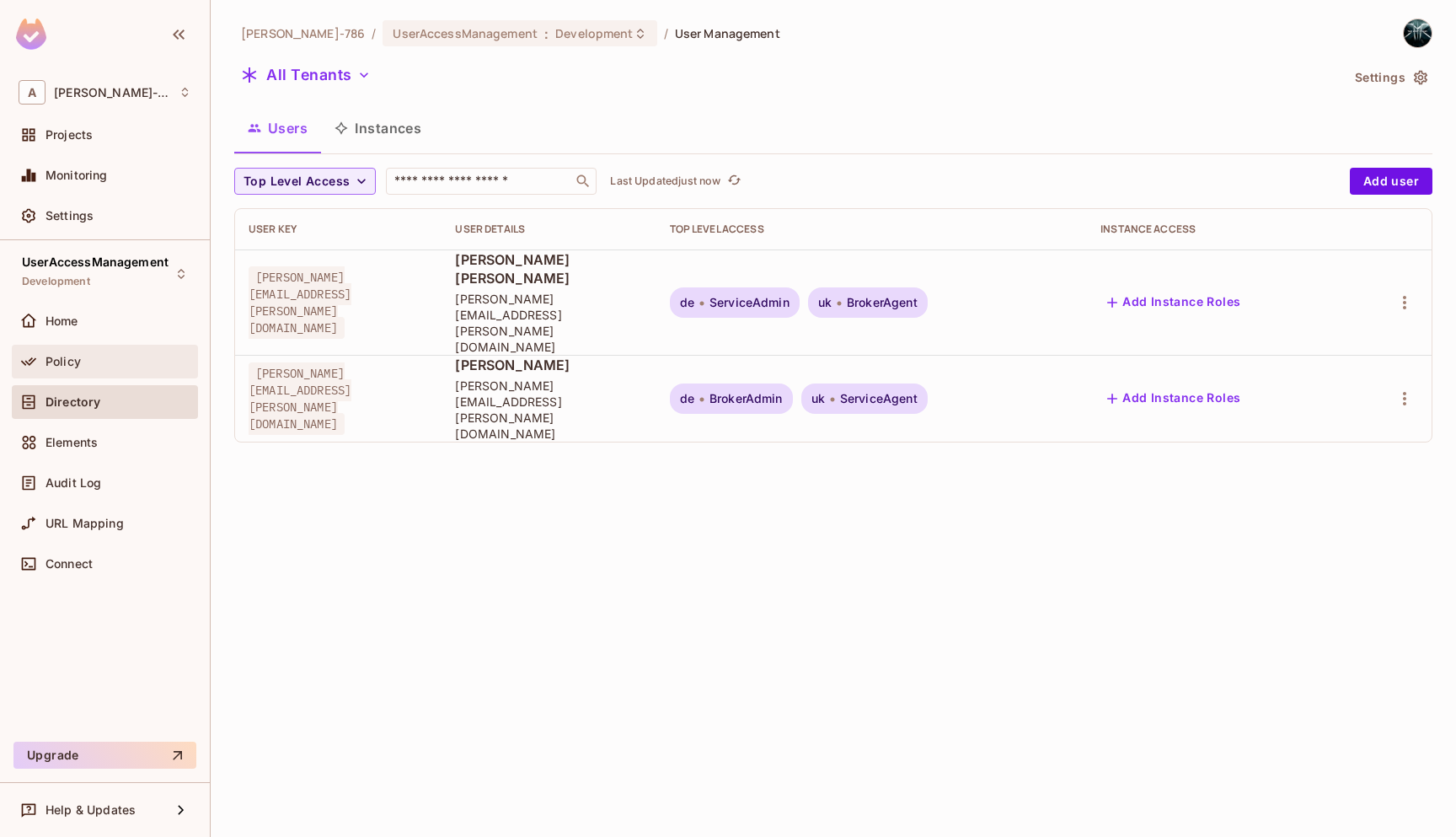
click at [85, 359] on div "Policy" at bounding box center [118, 361] width 146 height 14
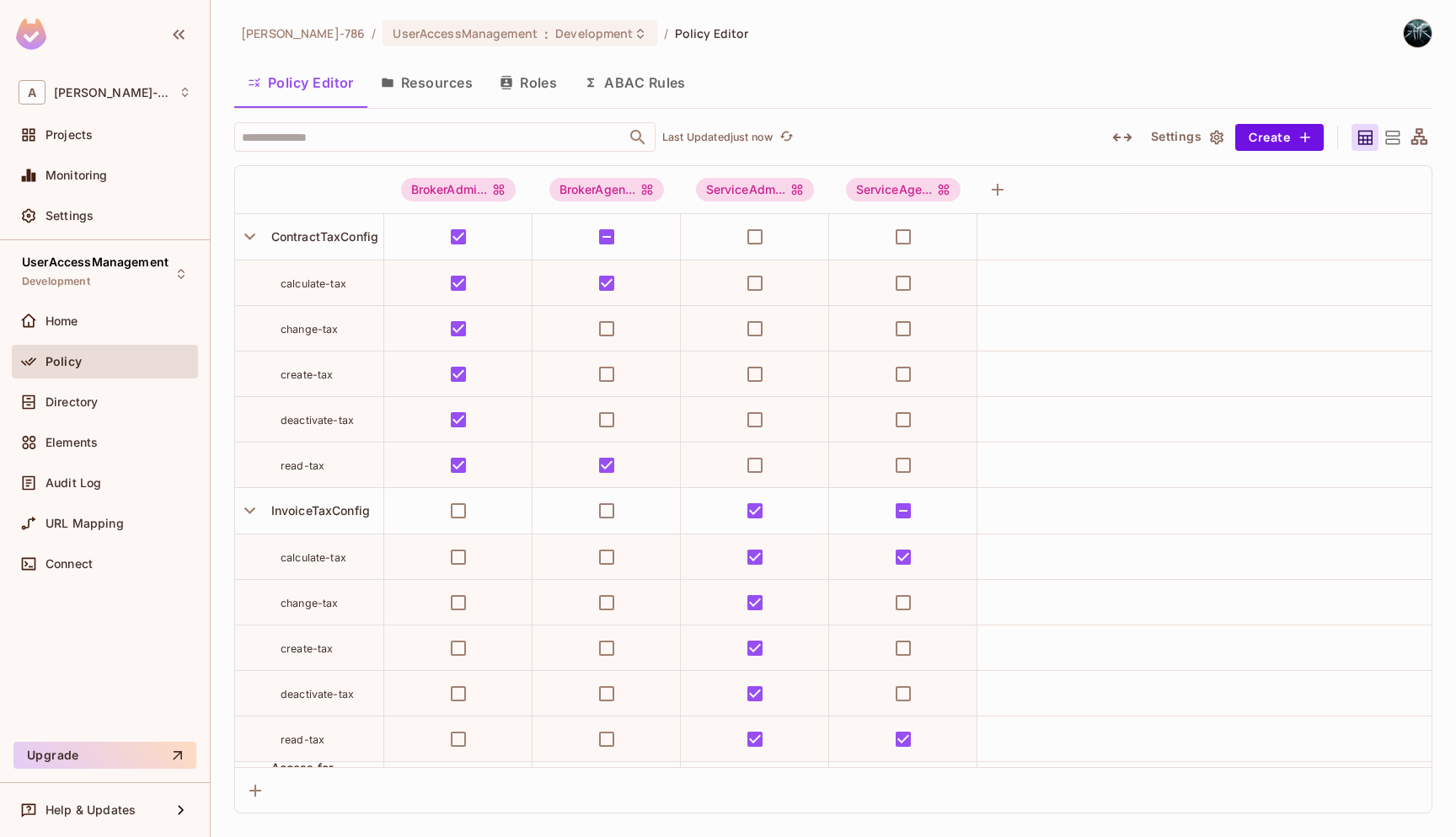
click at [447, 93] on button "Resources" at bounding box center [426, 82] width 119 height 42
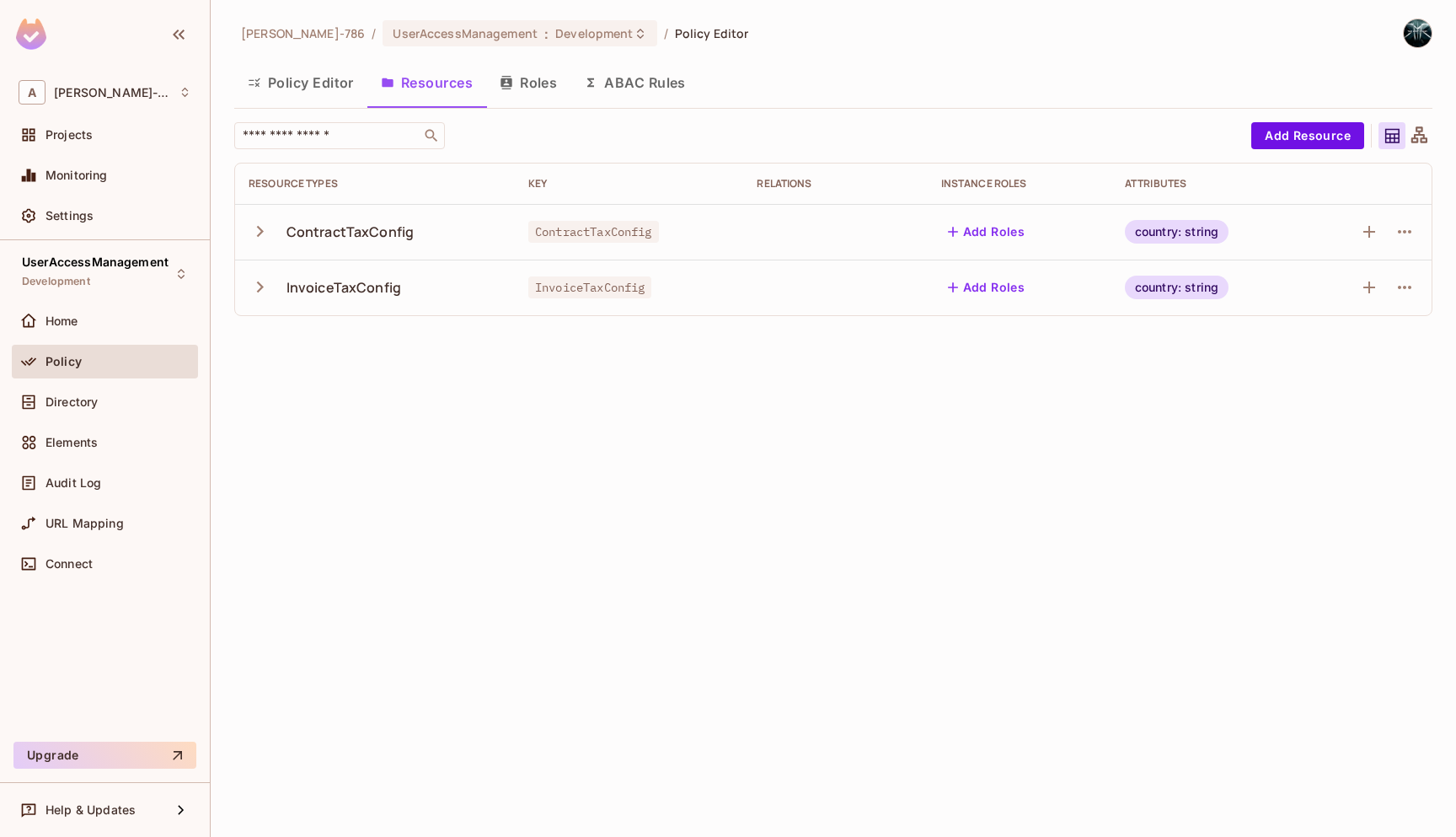
click at [816, 466] on div "[PERSON_NAME]-786 / UserAccessManagement : Development / Policy Editor Policy E…" at bounding box center [833, 418] width 1245 height 837
click at [312, 86] on button "Policy Editor" at bounding box center [301, 82] width 133 height 42
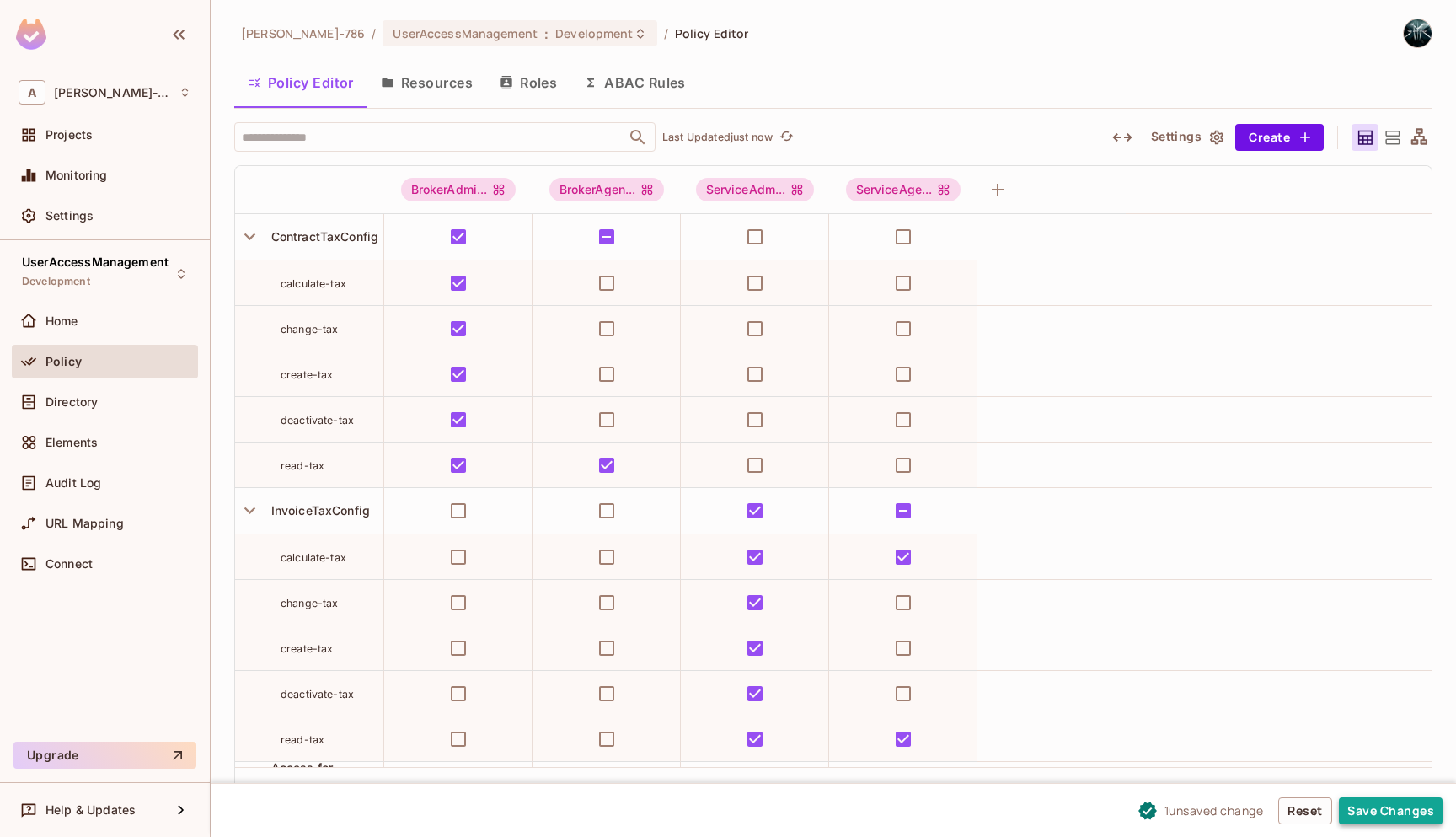
click at [1365, 769] on button "Save Changes" at bounding box center [1390, 811] width 103 height 27
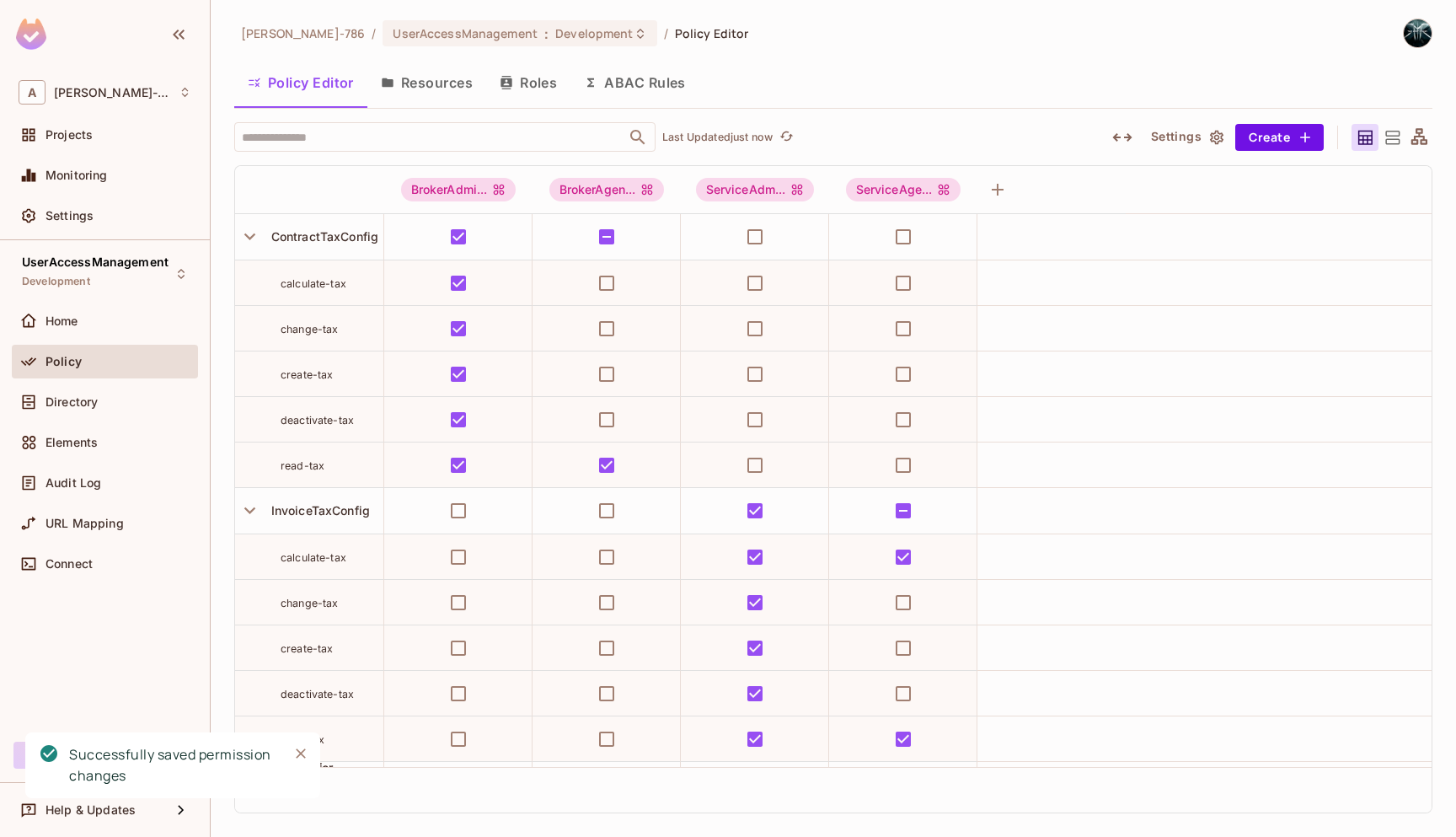
click at [444, 91] on button "Resources" at bounding box center [426, 82] width 119 height 42
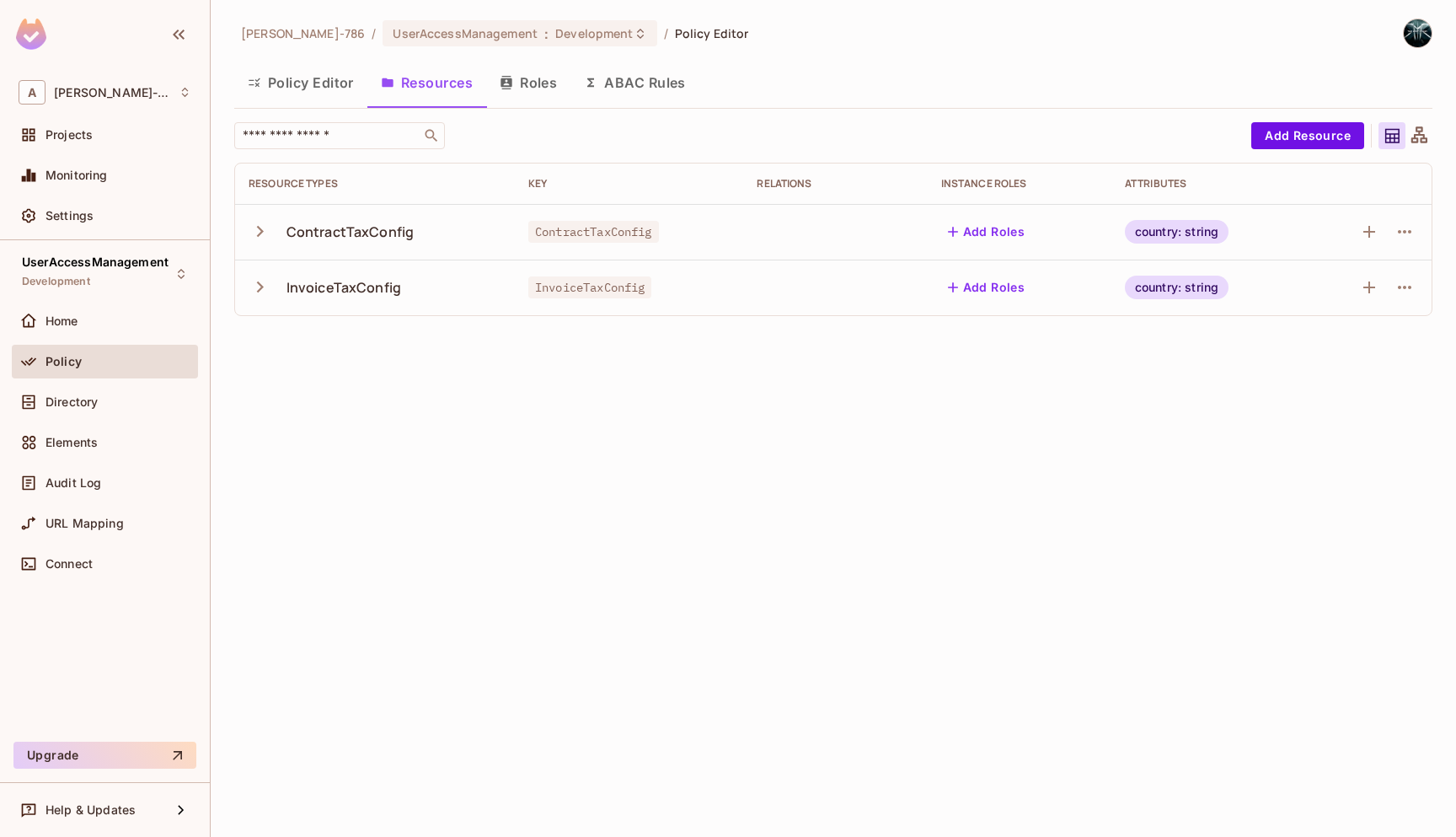
click at [1156, 230] on div "country: string" at bounding box center [1176, 232] width 103 height 24
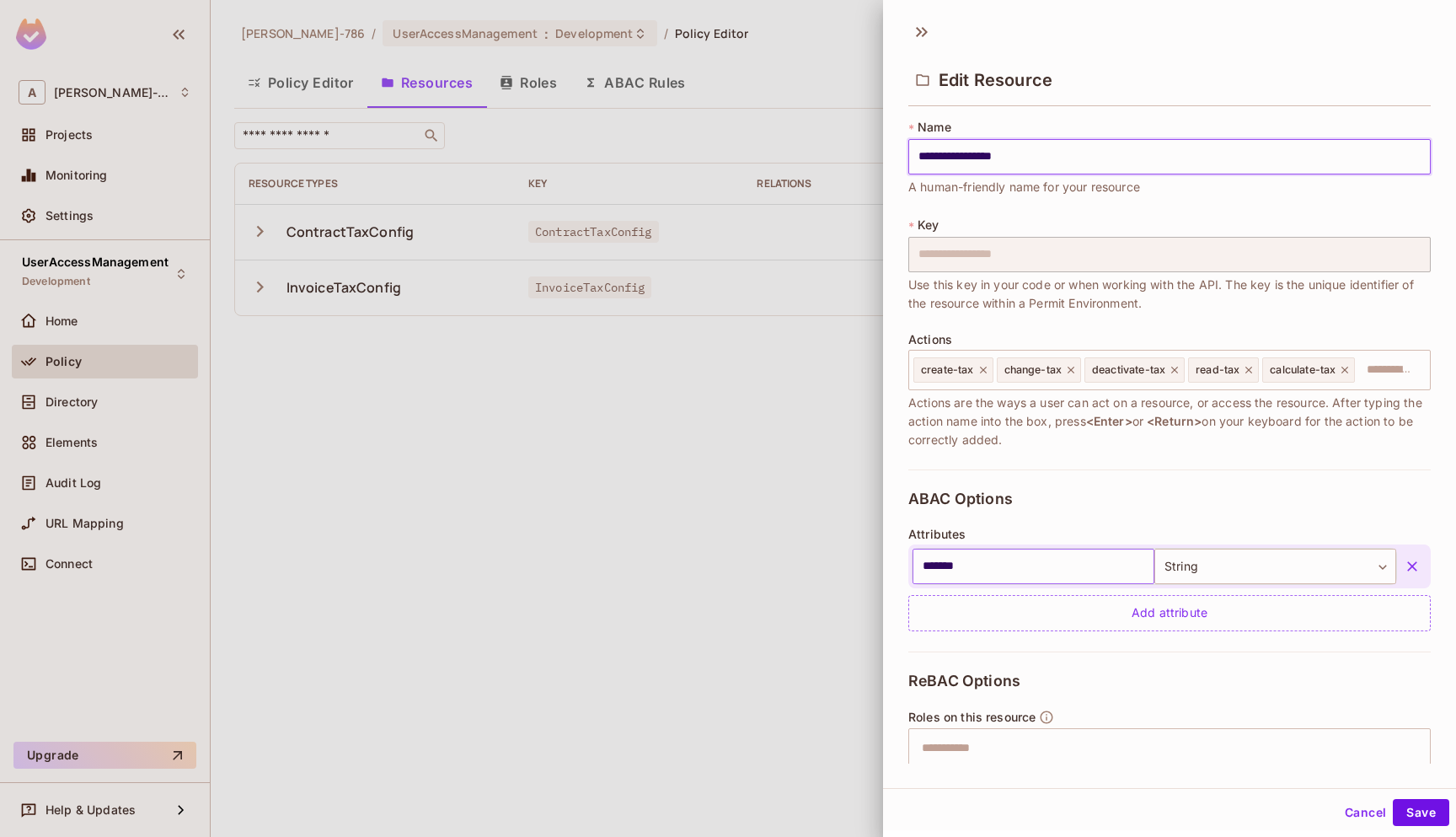
click at [956, 568] on input "*******" at bounding box center [1033, 565] width 242 height 35
click at [65, 400] on div at bounding box center [728, 418] width 1456 height 837
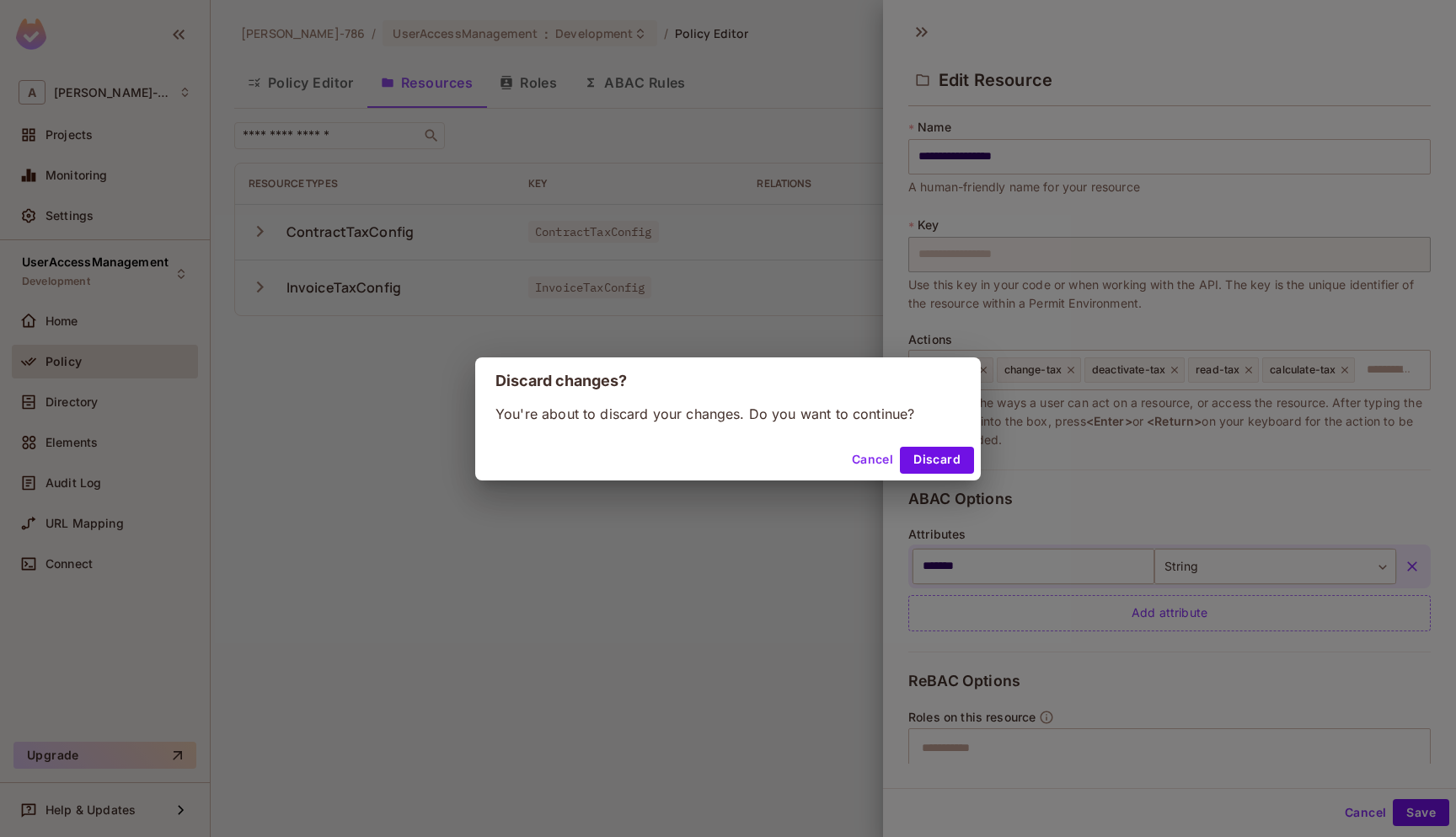
click at [77, 401] on div "Discard changes? You're about to discard your changes. Do you want to continue?…" at bounding box center [728, 418] width 1456 height 837
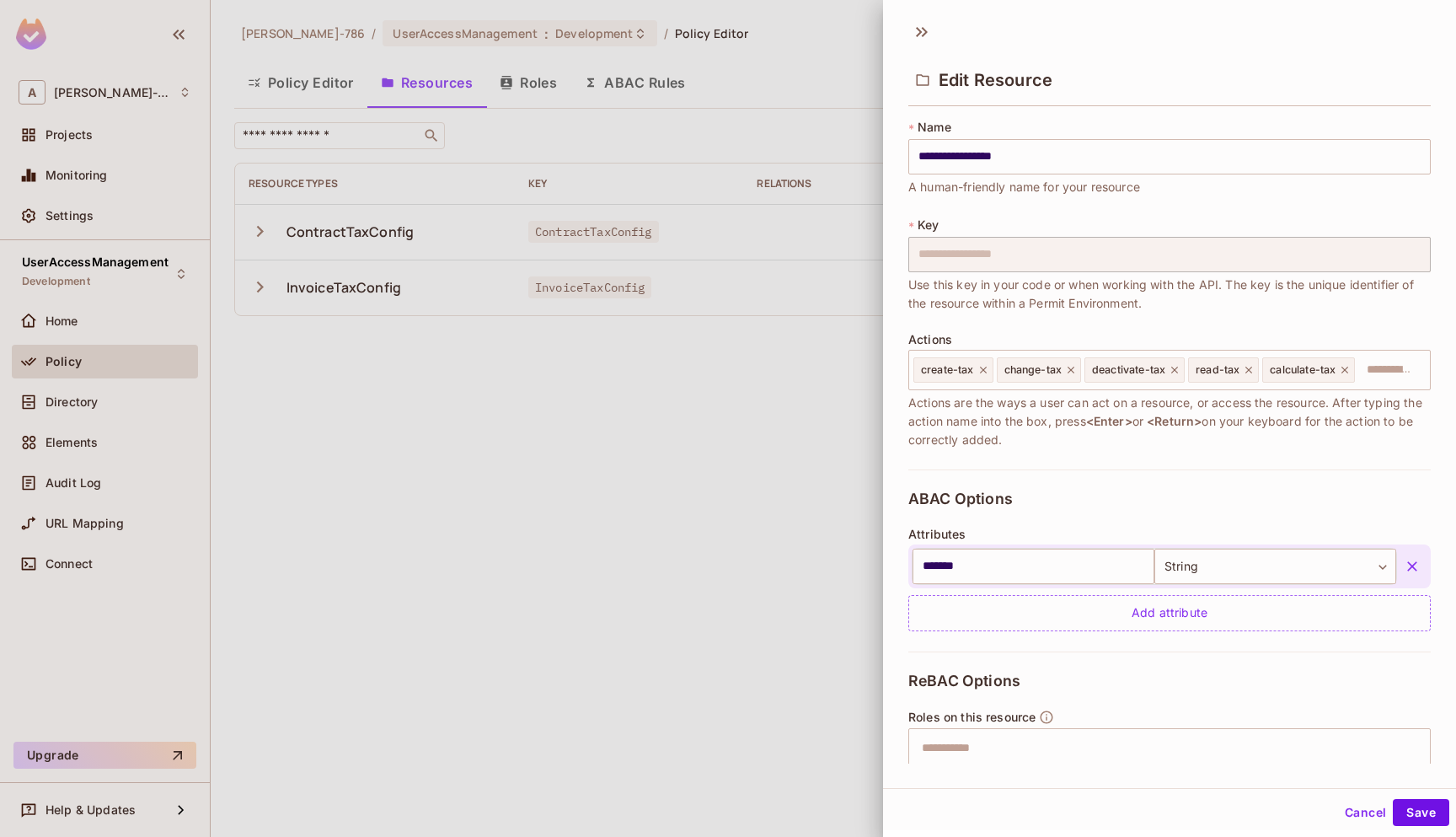
click at [1342, 769] on button "Cancel" at bounding box center [1365, 812] width 55 height 27
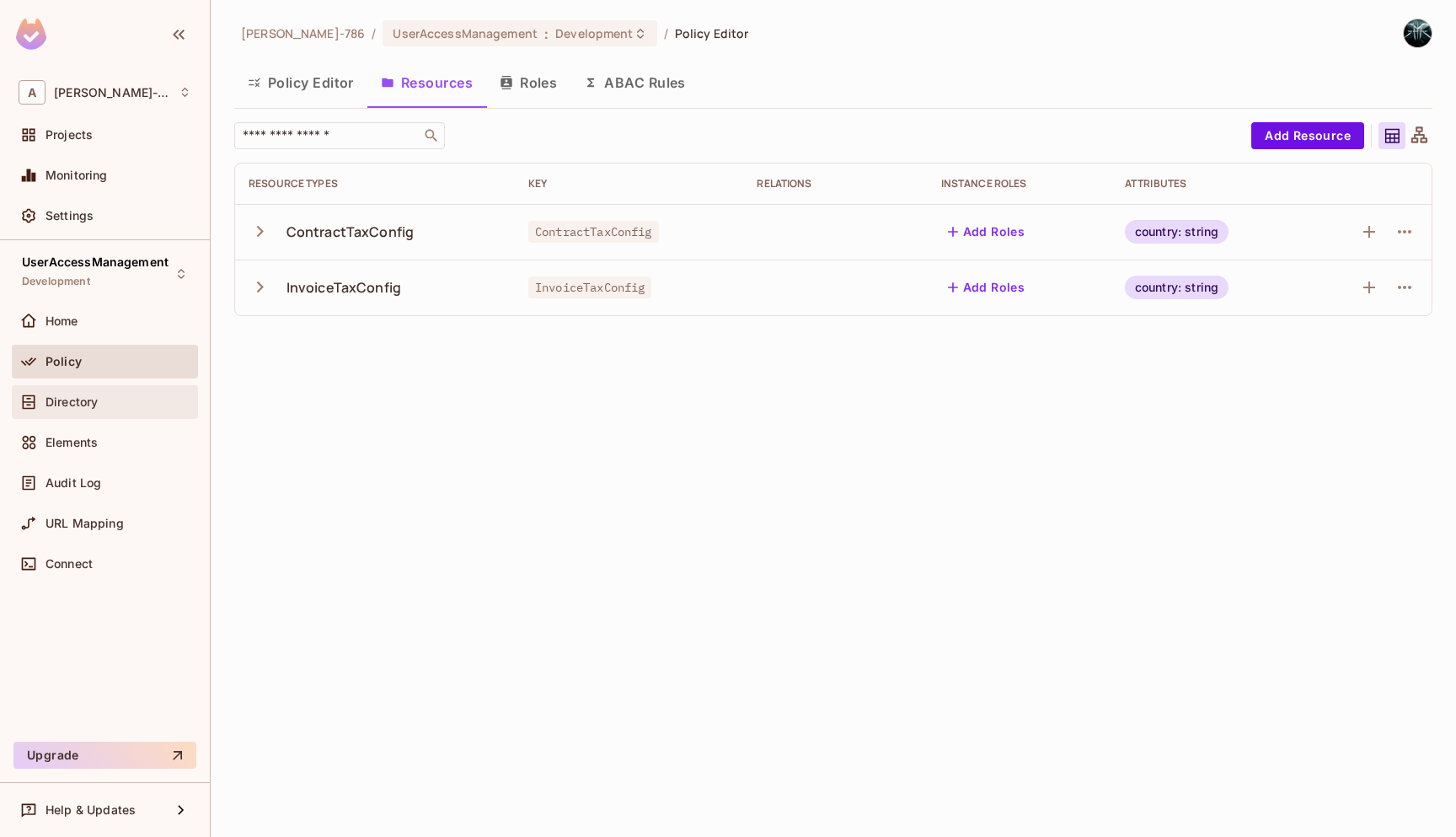
click at [70, 409] on div "Directory" at bounding box center [105, 402] width 172 height 20
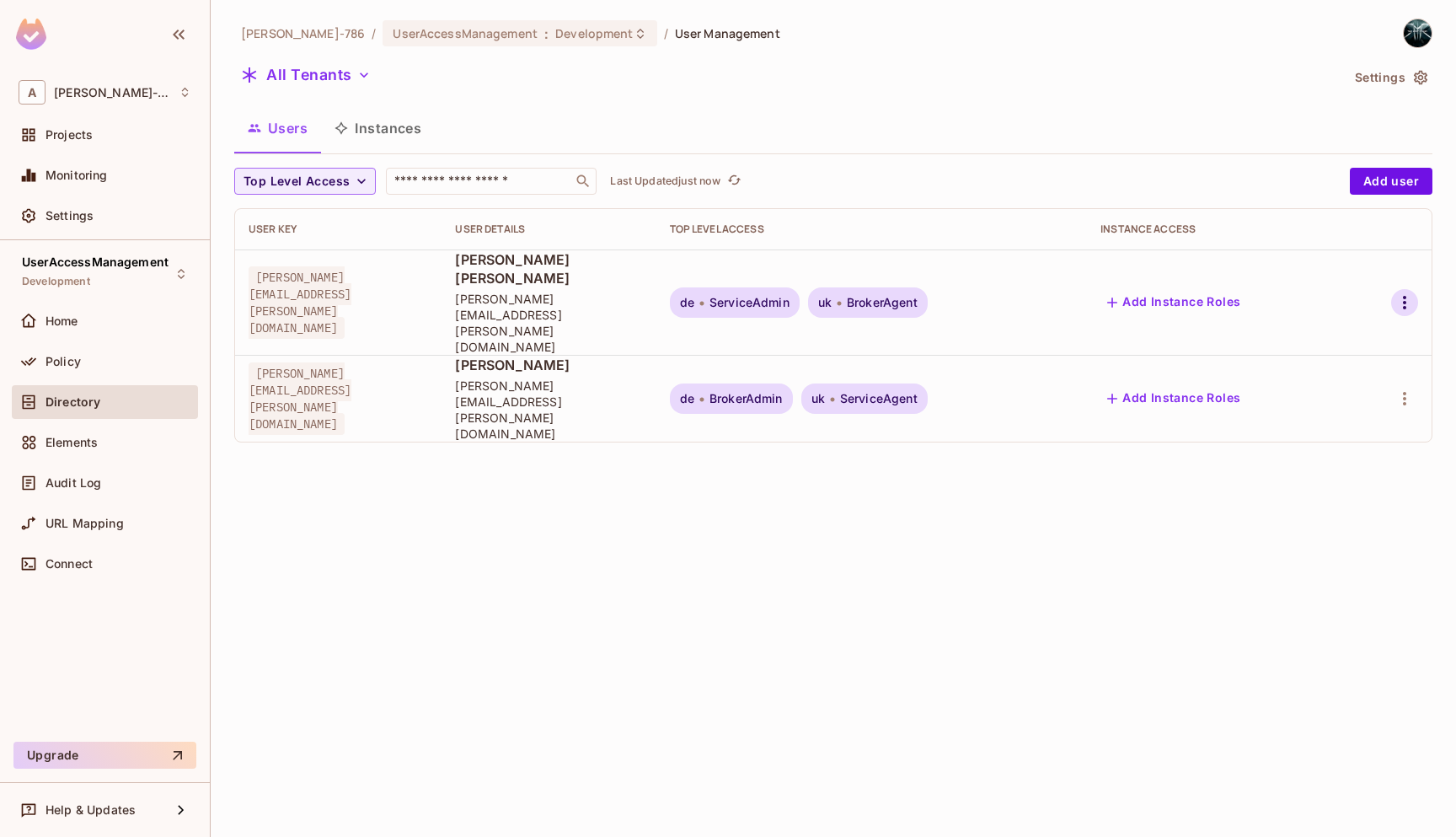
click at [1397, 292] on icon "button" at bounding box center [1405, 302] width 20 height 20
click at [1323, 384] on div "Edit Attributes" at bounding box center [1338, 390] width 84 height 17
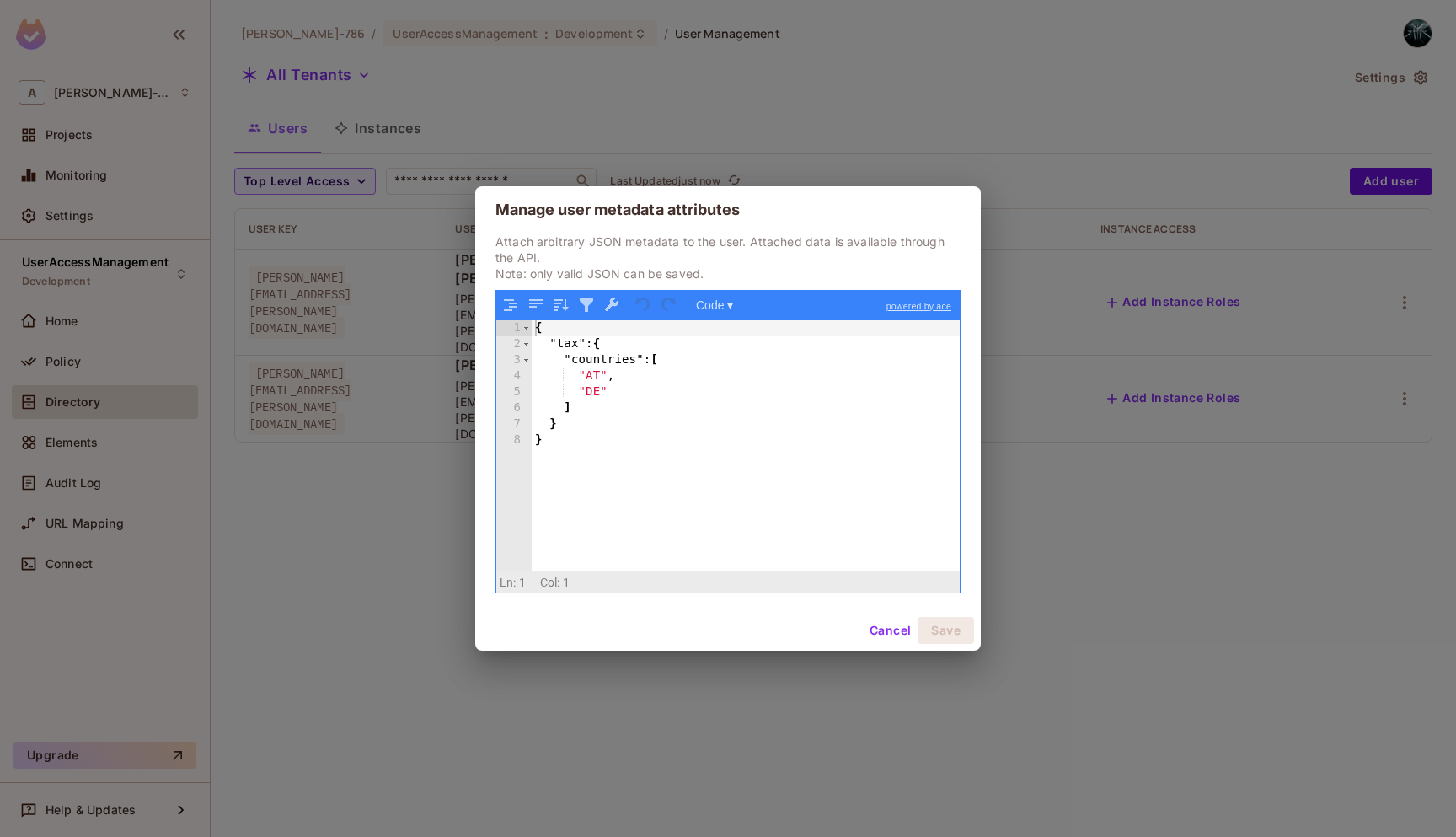
click at [877, 635] on button "Cancel" at bounding box center [890, 630] width 55 height 27
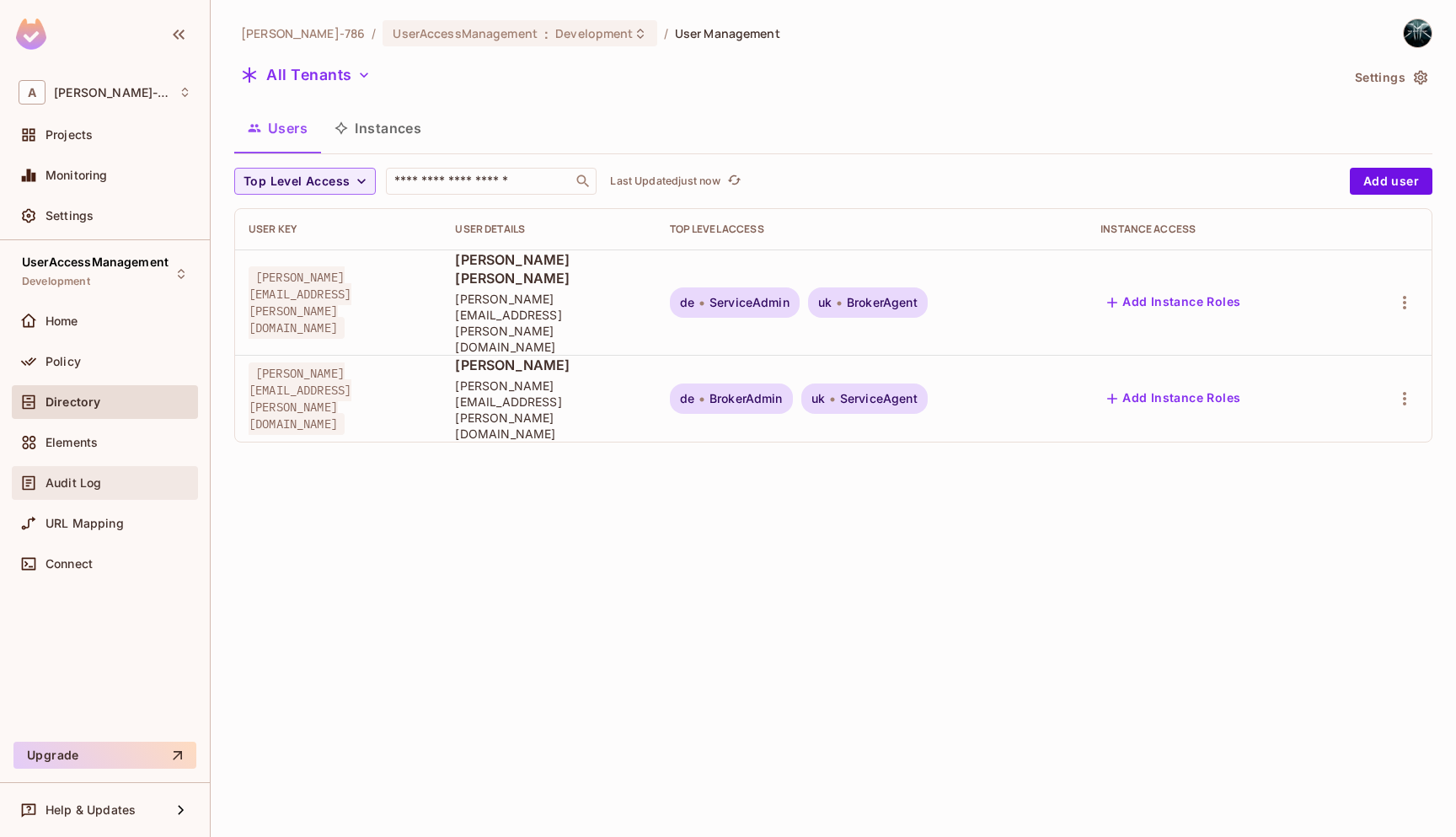
click at [90, 490] on div "Audit Log" at bounding box center [105, 483] width 172 height 20
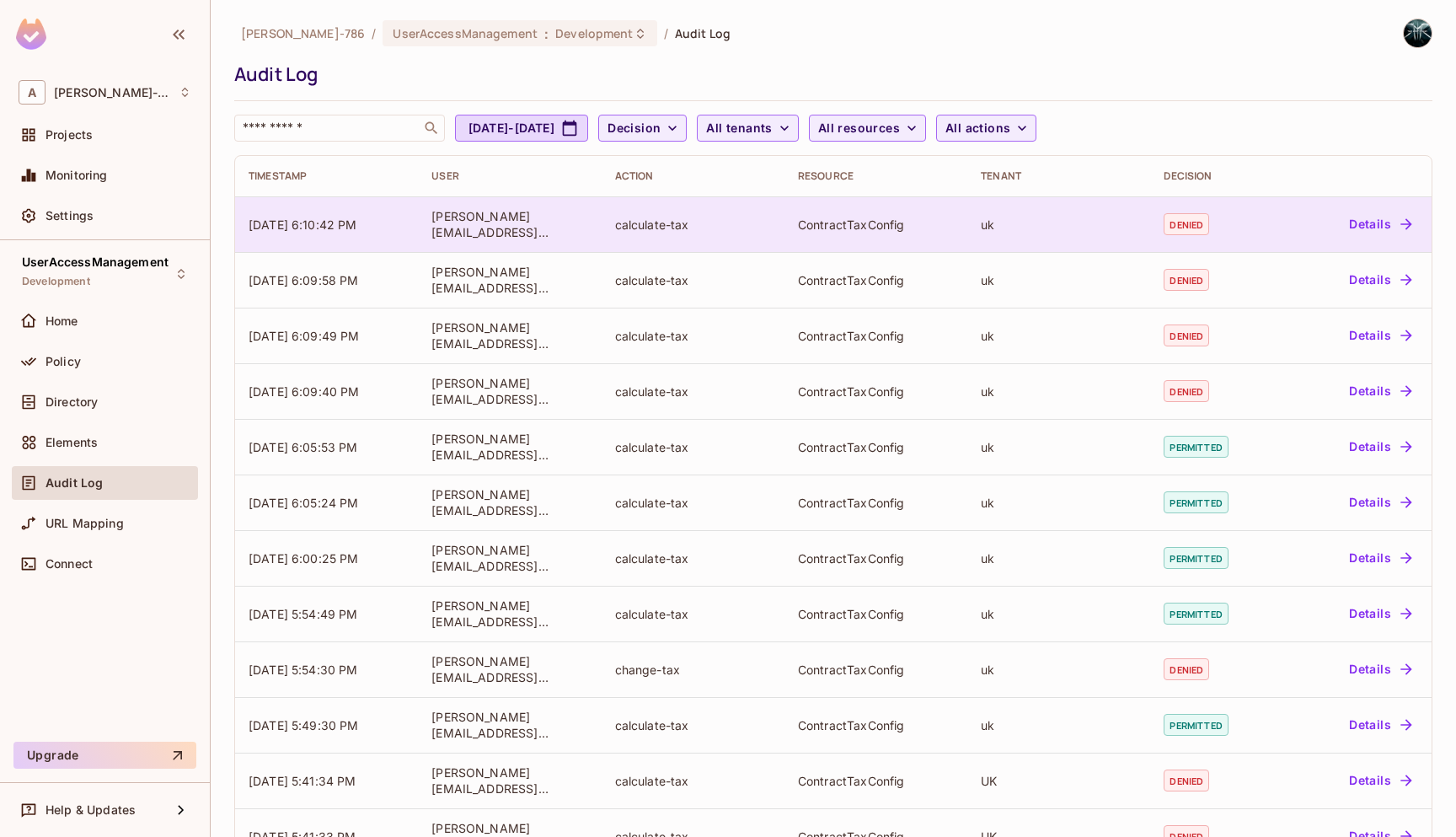
click at [1403, 225] on icon "button" at bounding box center [1406, 225] width 17 height 17
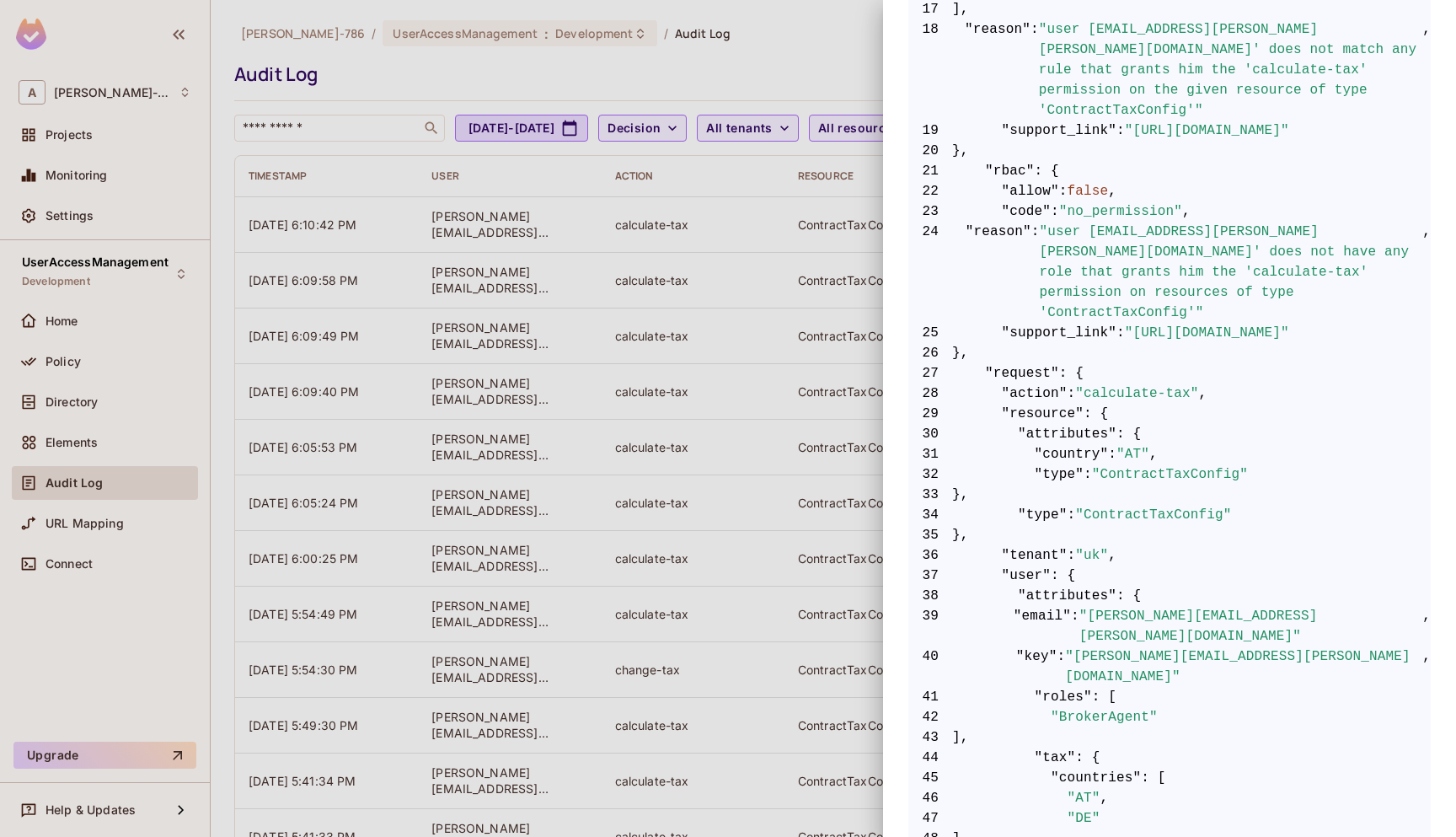
scroll to position [676, 0]
